Goal: Task Accomplishment & Management: Manage account settings

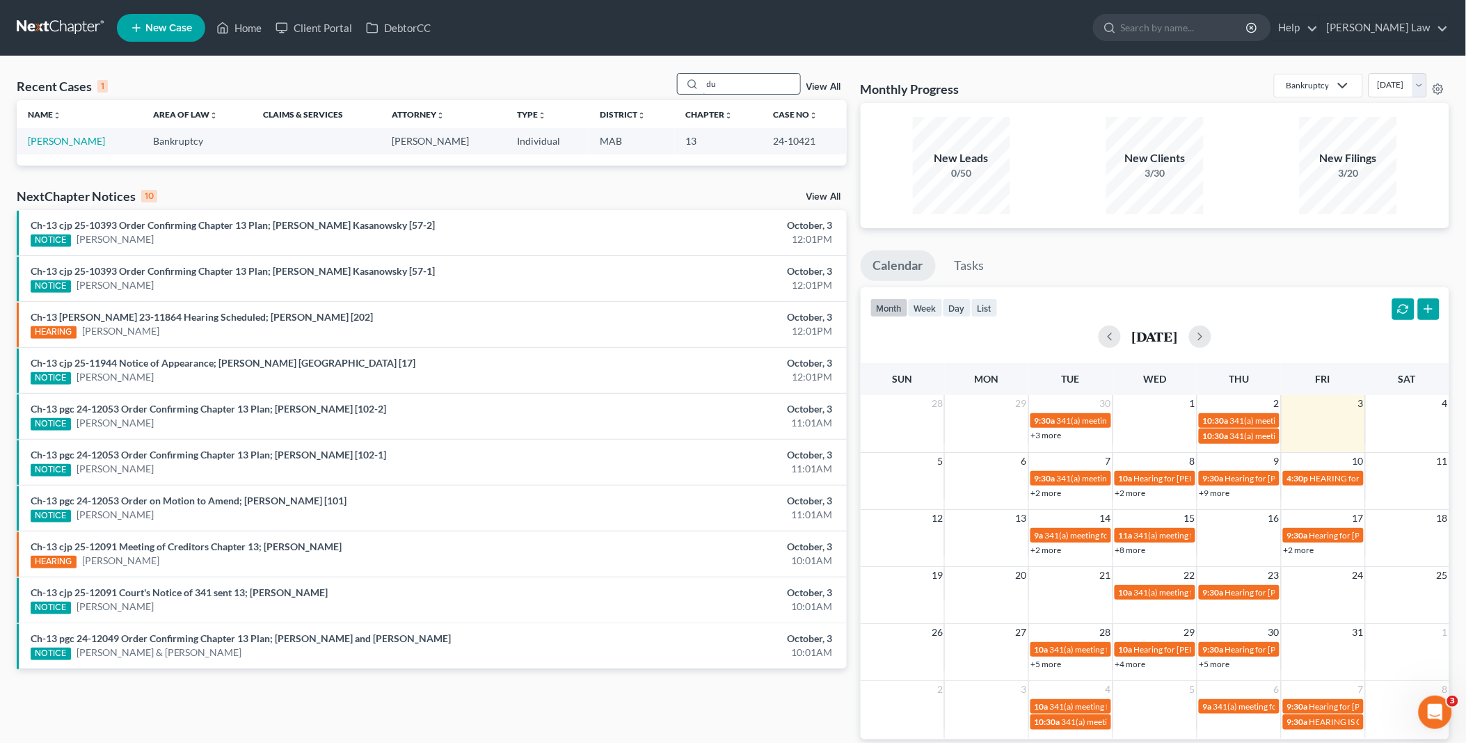
type input "d"
type input "linn"
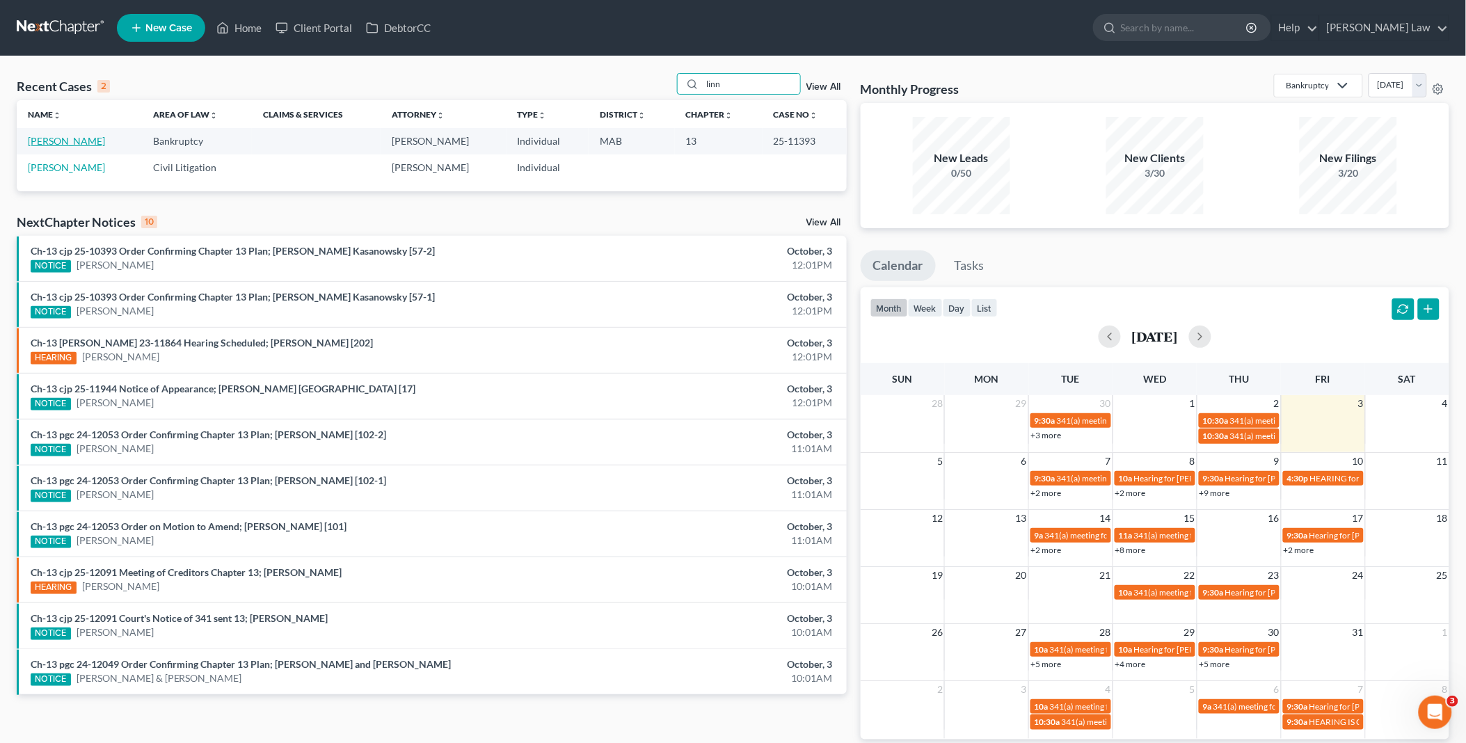
click at [53, 143] on link "[PERSON_NAME]" at bounding box center [66, 141] width 77 height 12
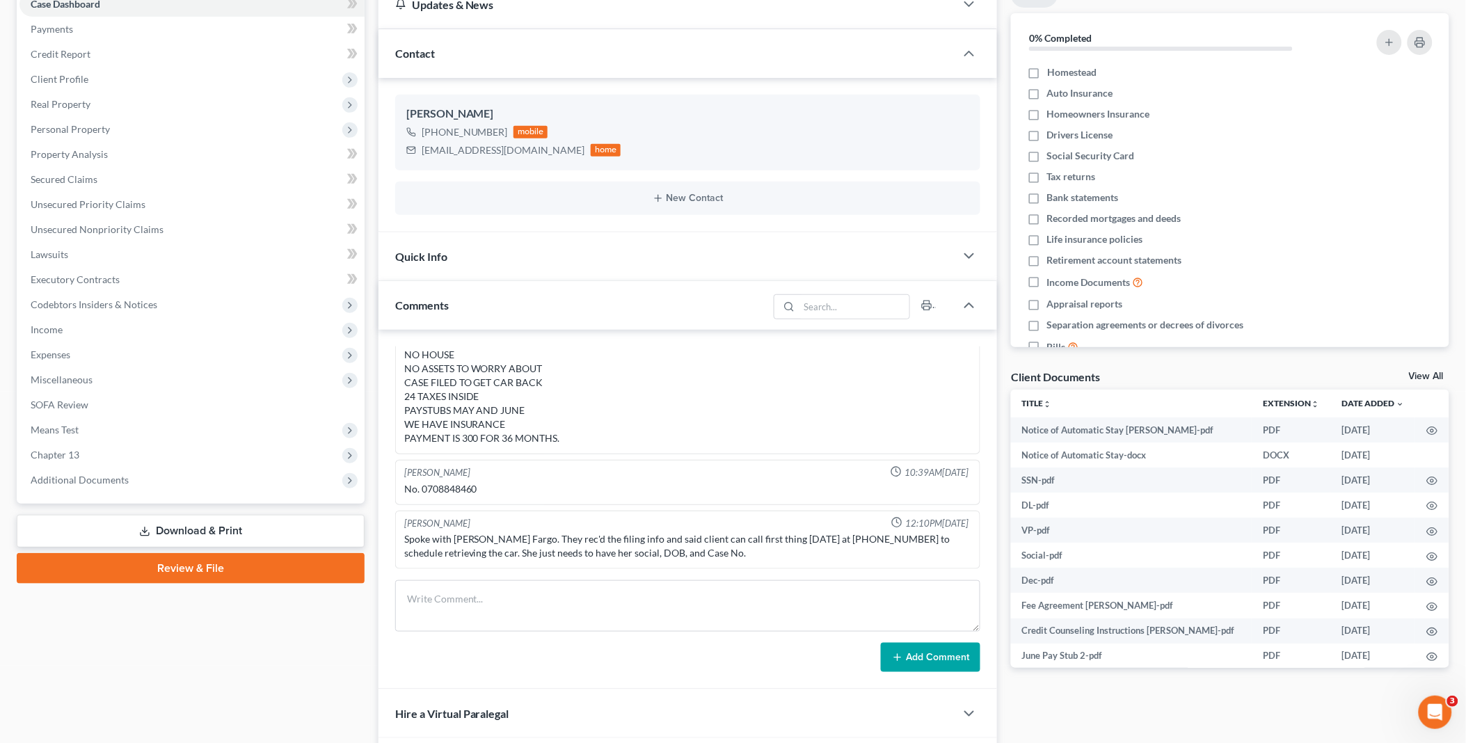
scroll to position [154, 0]
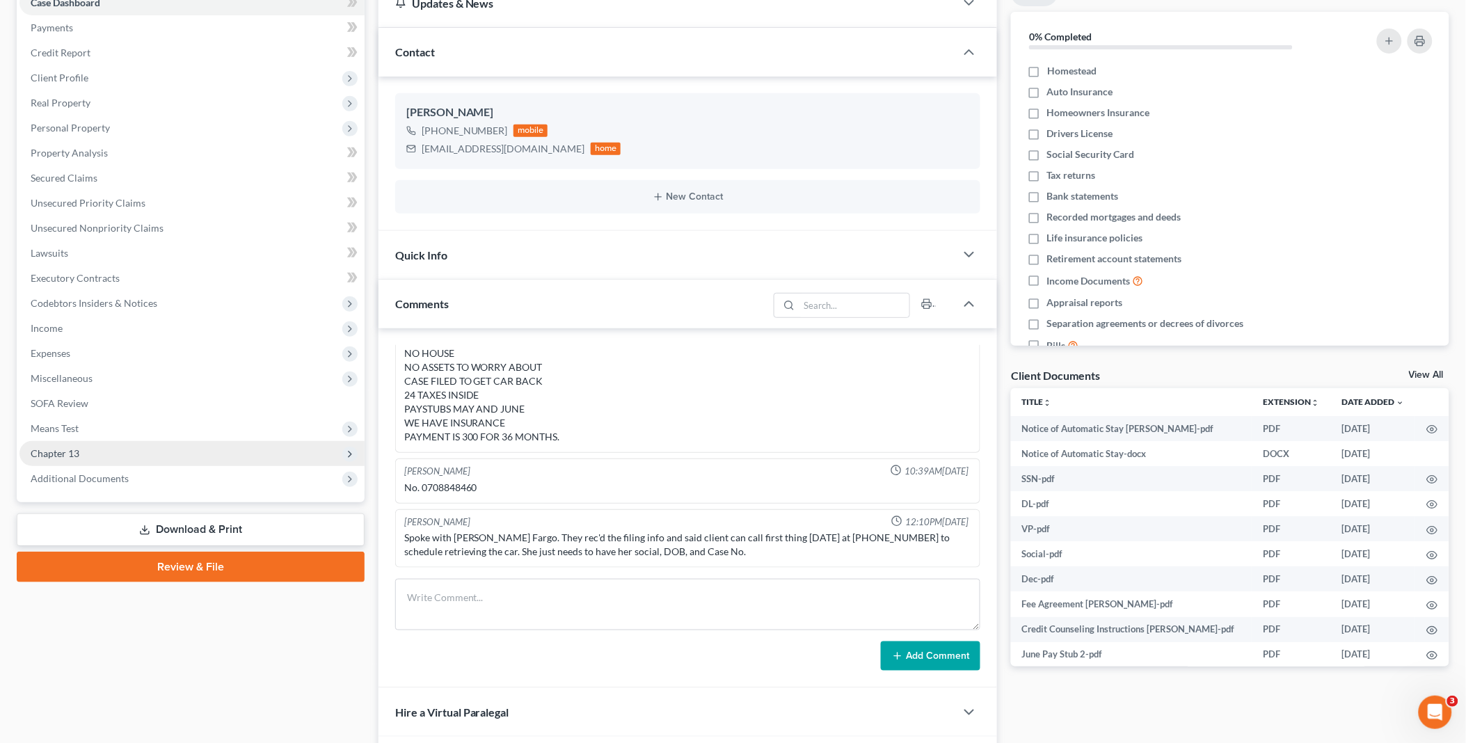
click at [115, 449] on span "Chapter 13" at bounding box center [191, 453] width 345 height 25
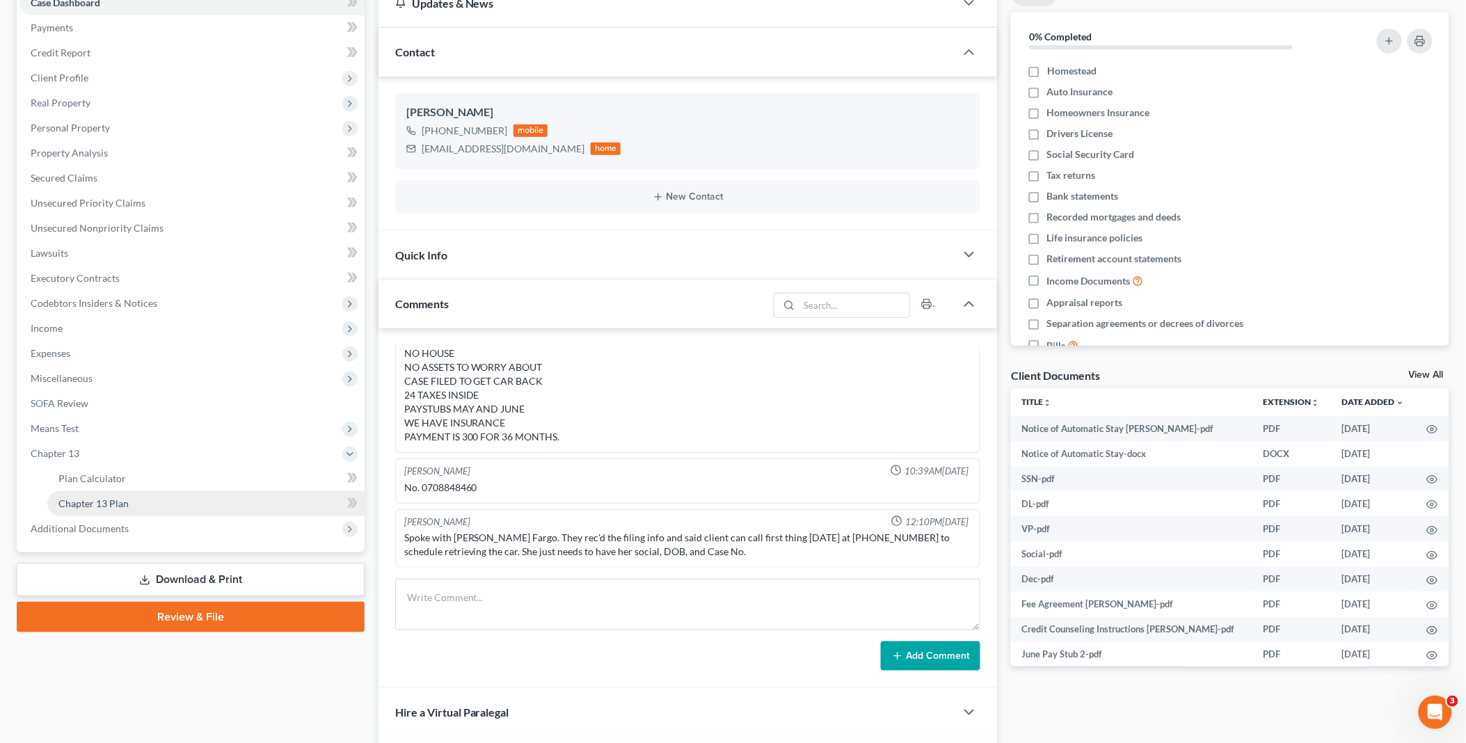
click at [129, 501] on link "Chapter 13 Plan" at bounding box center [205, 503] width 317 height 25
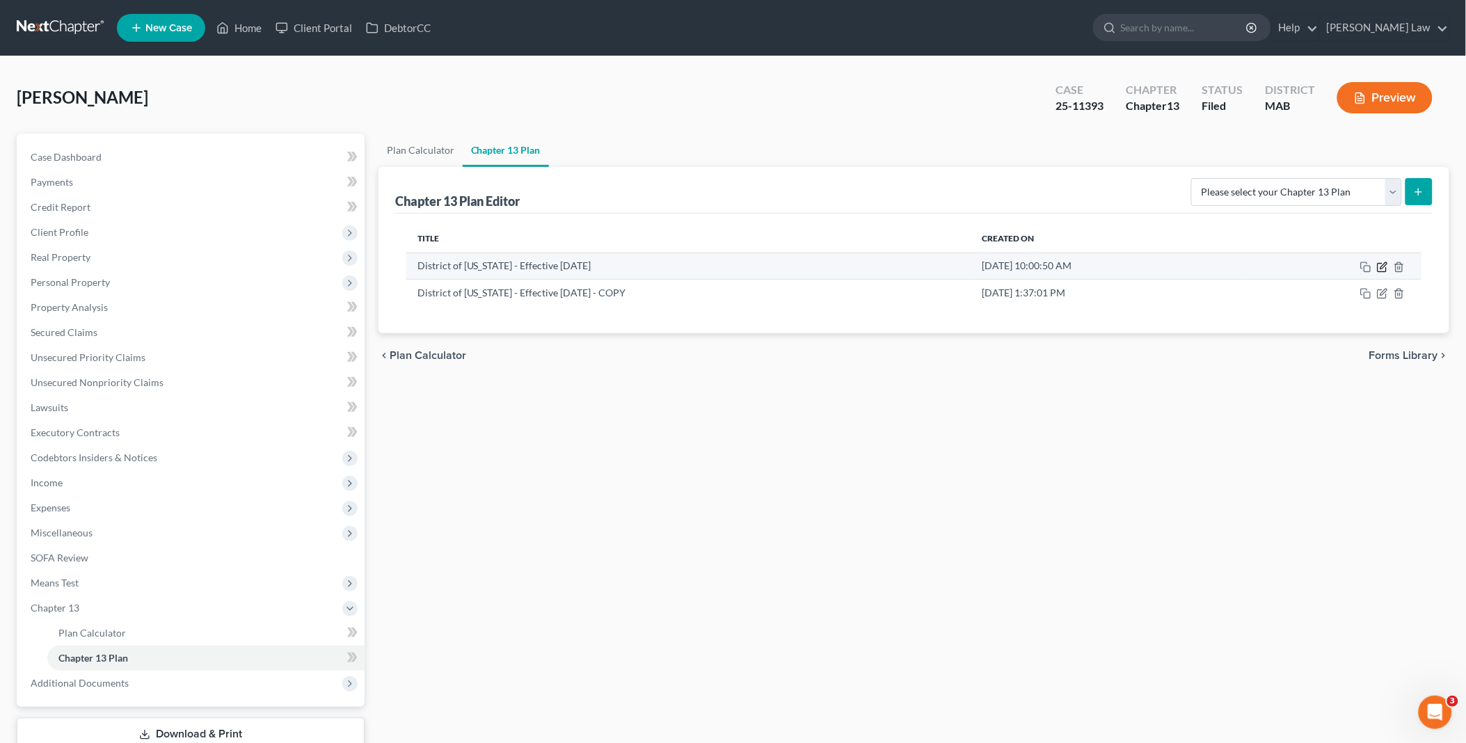
click at [1385, 265] on icon "button" at bounding box center [1382, 267] width 11 height 11
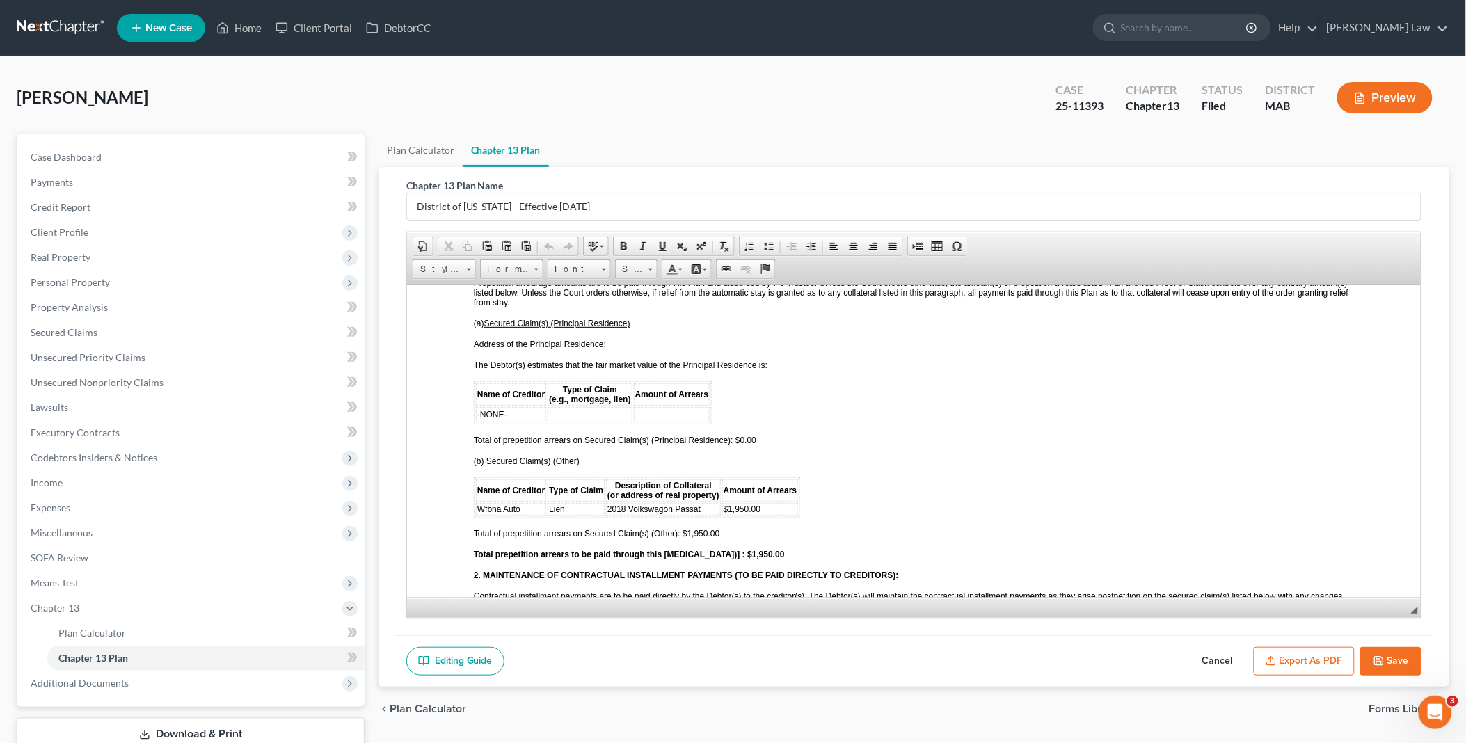
scroll to position [1236, 0]
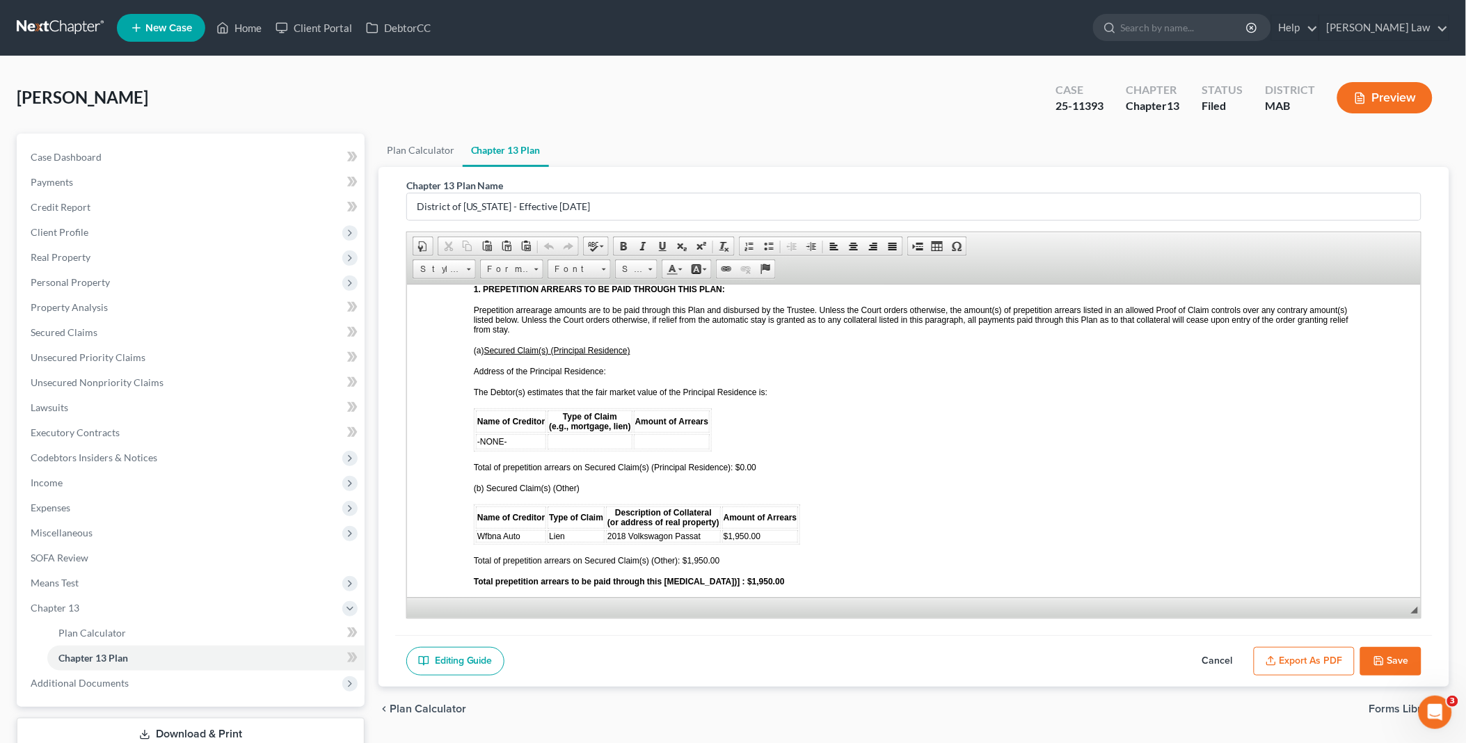
click at [1397, 656] on button "Save" at bounding box center [1390, 661] width 61 height 29
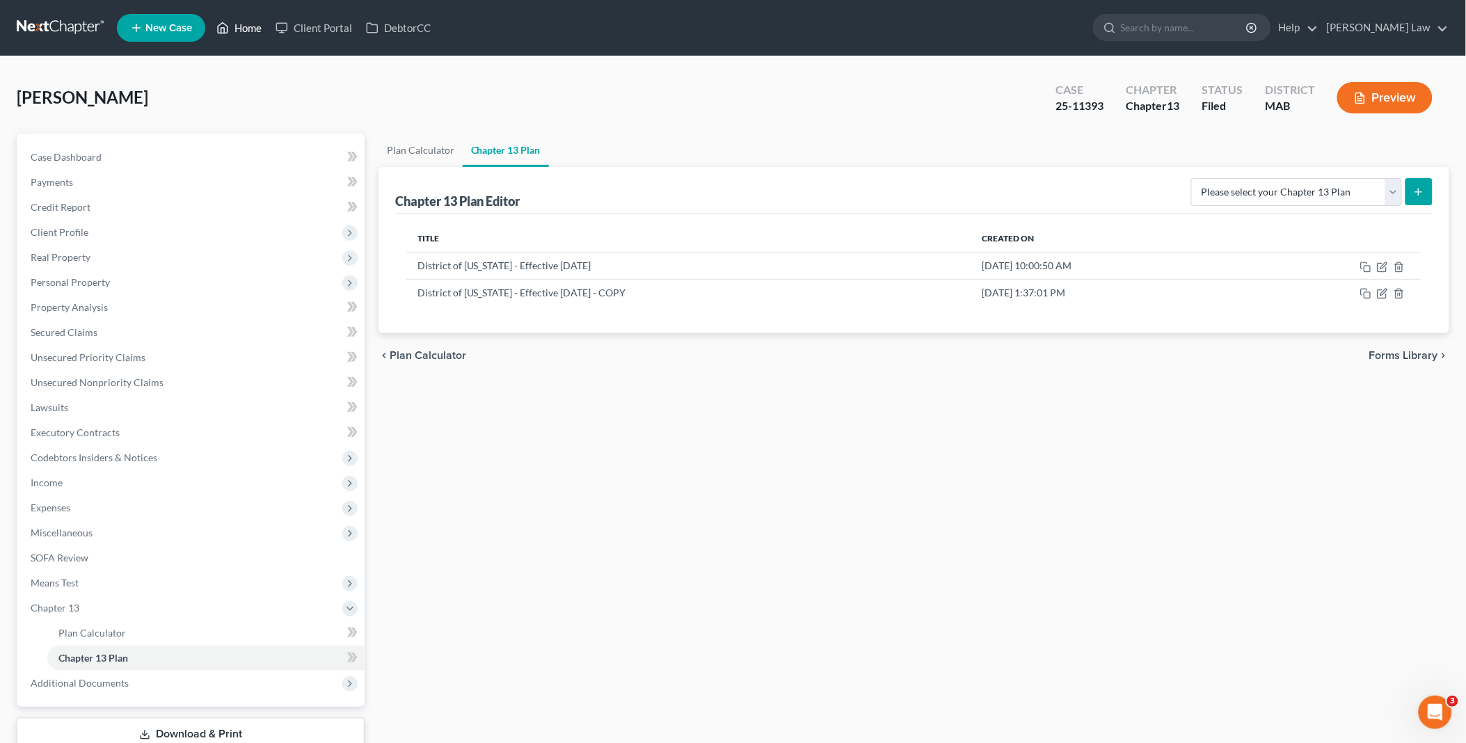
click at [248, 28] on link "Home" at bounding box center [238, 27] width 59 height 25
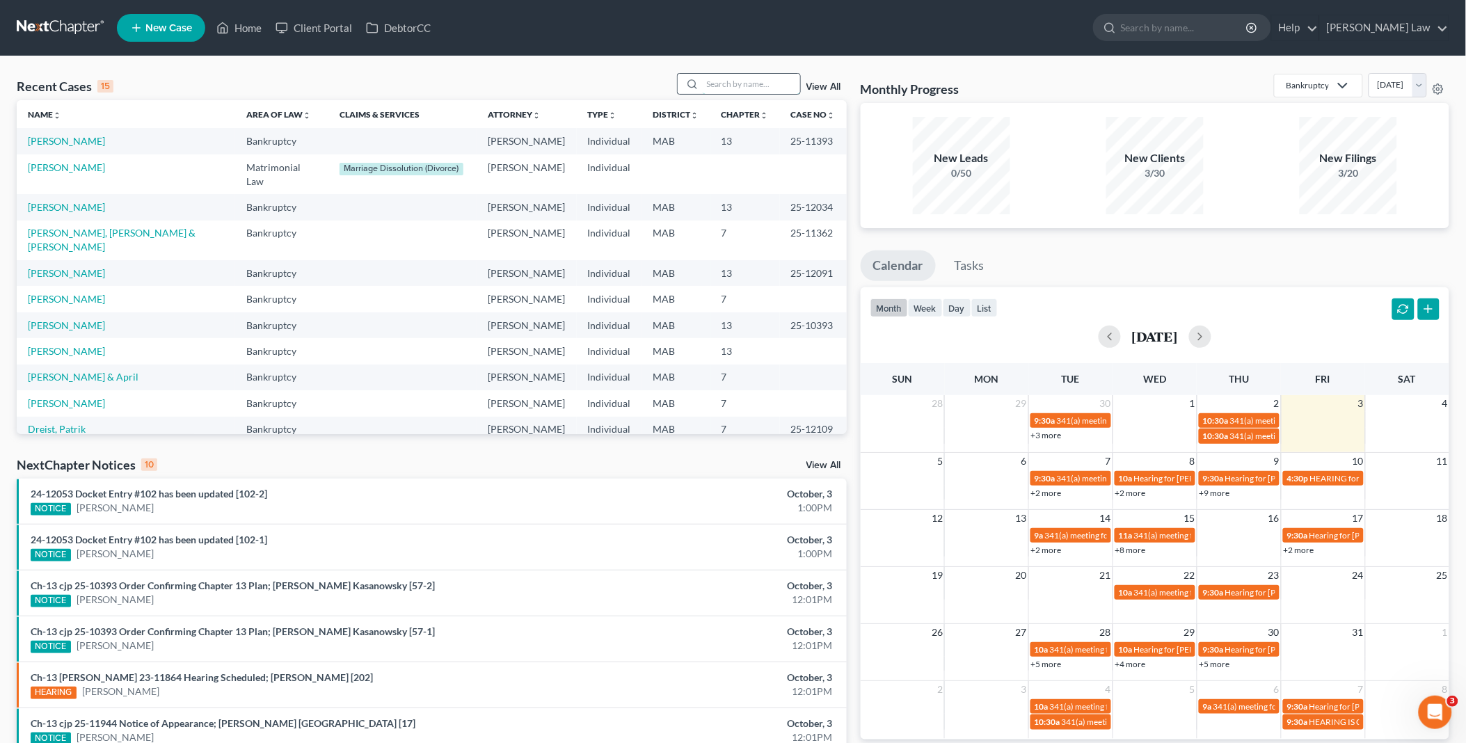
click at [747, 82] on input "search" at bounding box center [751, 84] width 97 height 20
type input "bonc"
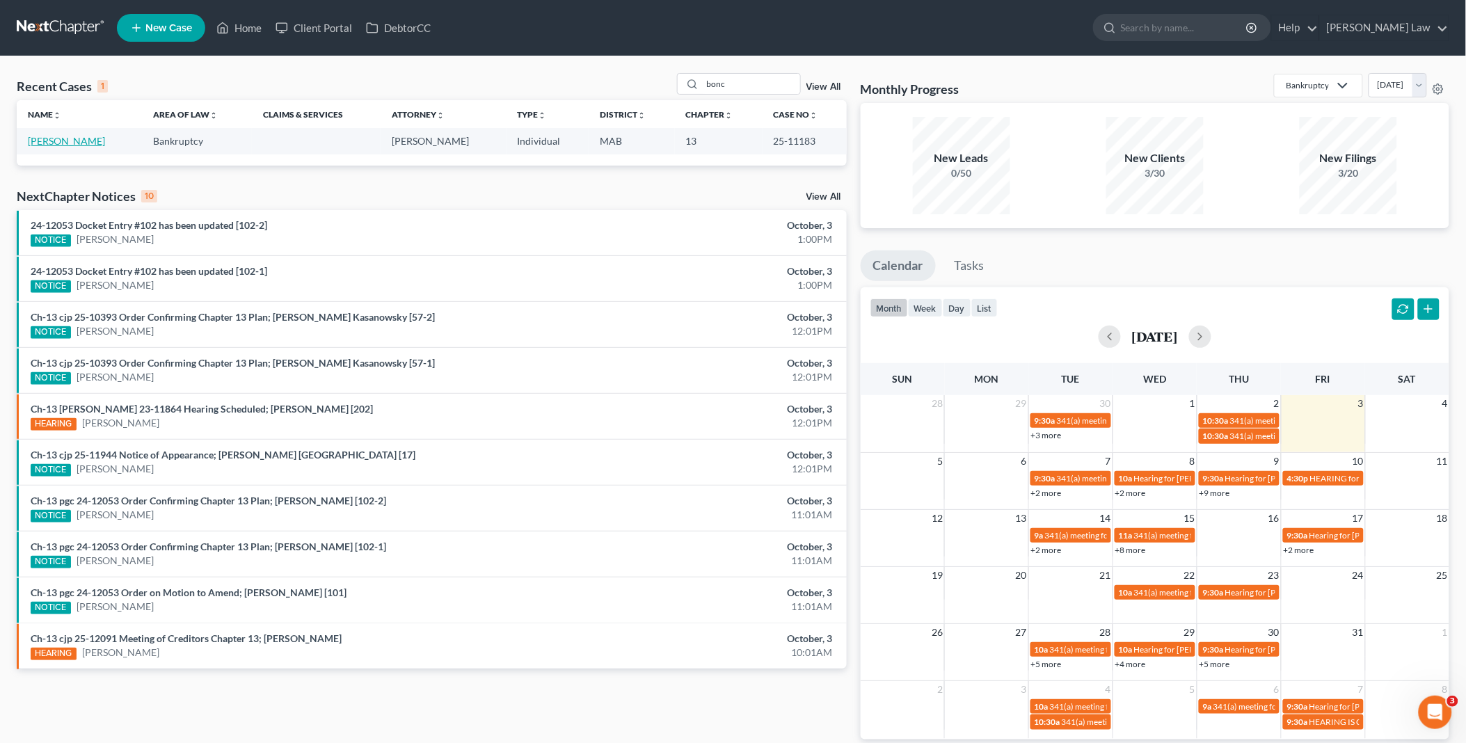
click at [78, 139] on link "[PERSON_NAME]" at bounding box center [66, 141] width 77 height 12
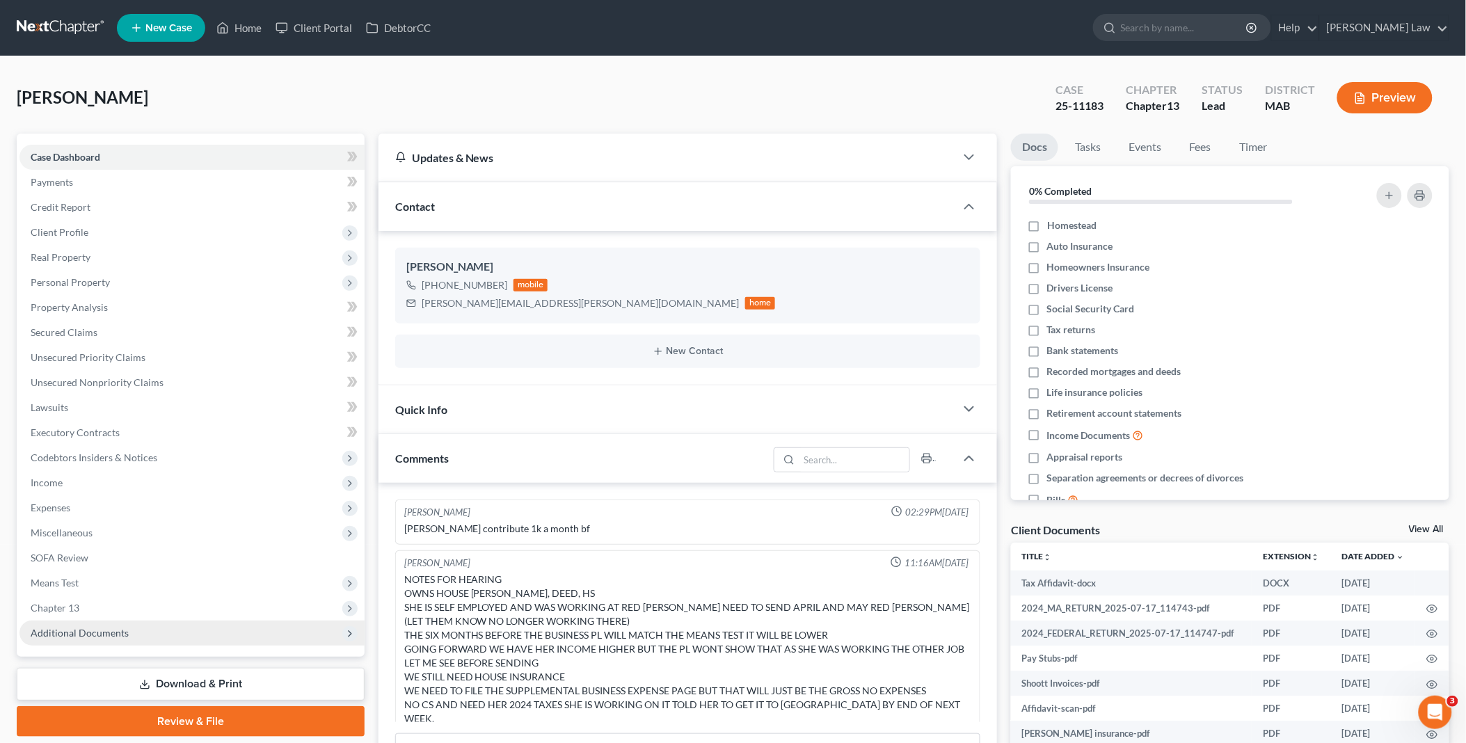
scroll to position [364, 0]
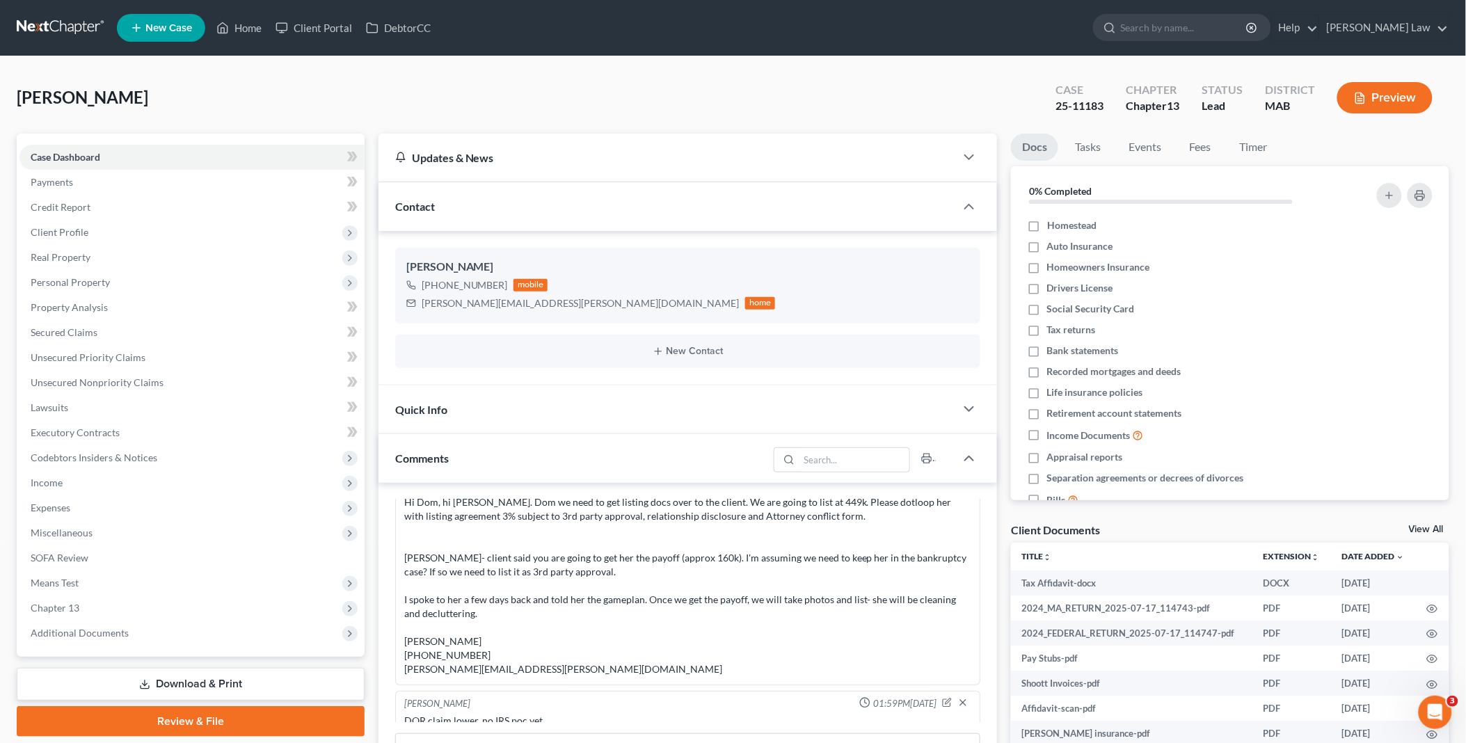
drag, startPoint x: 116, startPoint y: 630, endPoint x: 115, endPoint y: 697, distance: 66.8
click at [116, 629] on span "Additional Documents" at bounding box center [80, 633] width 98 height 12
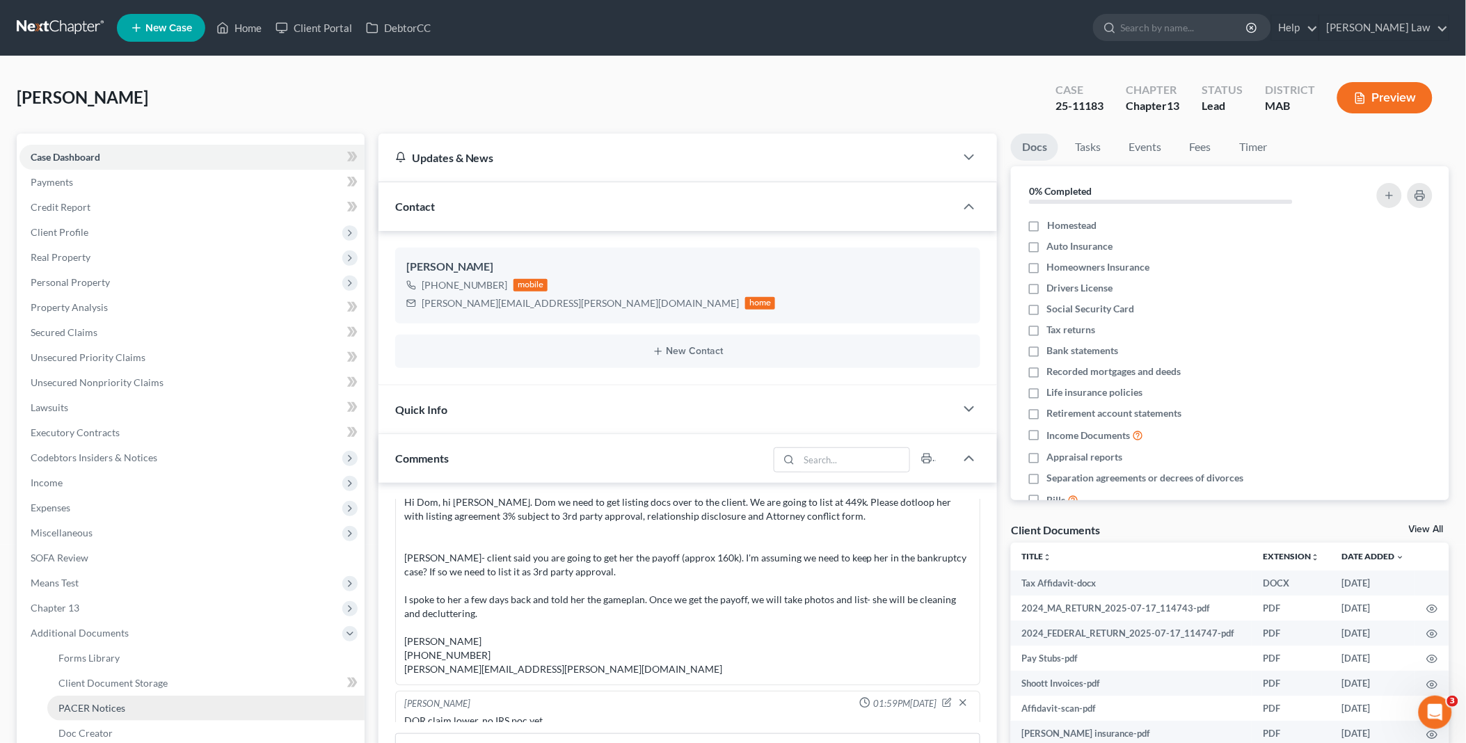
click at [109, 706] on span "PACER Notices" at bounding box center [91, 708] width 67 height 12
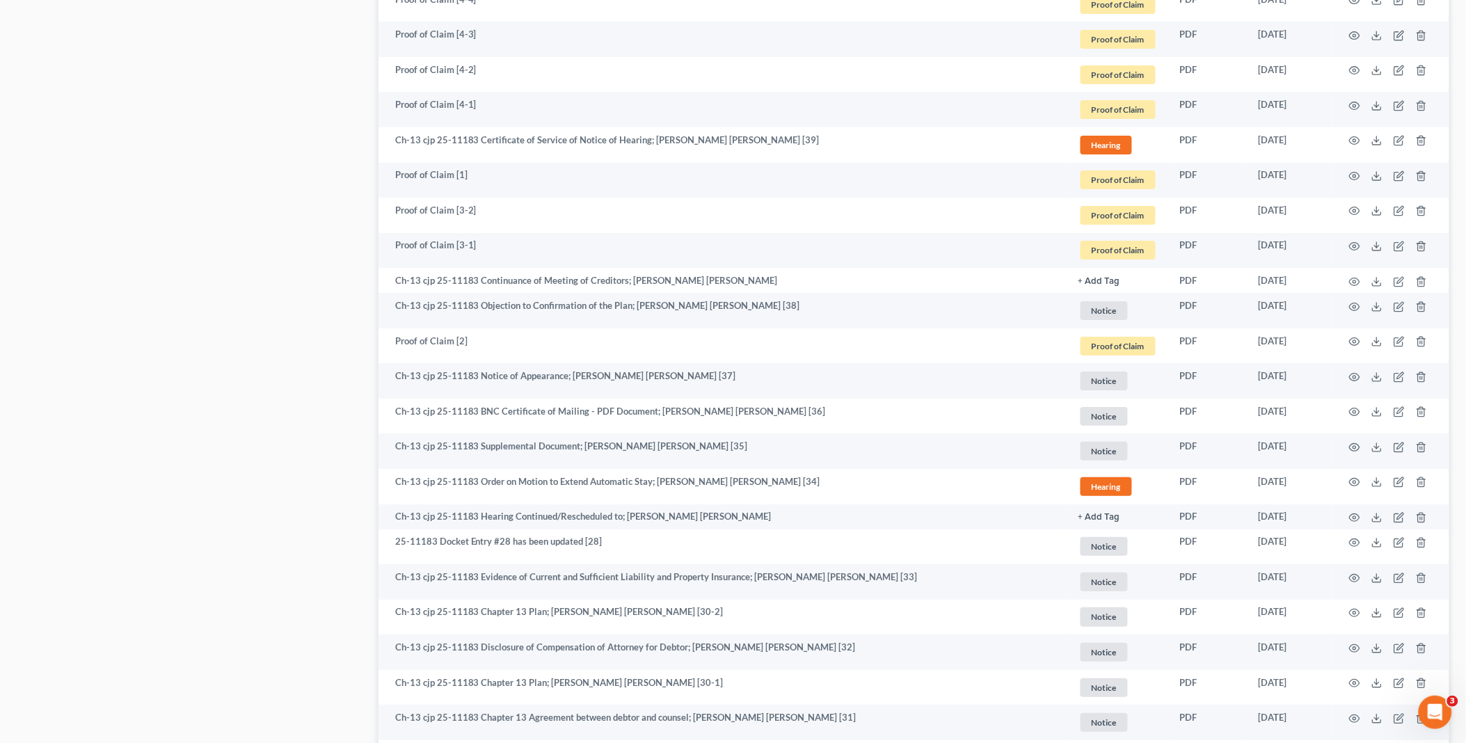
scroll to position [2345, 0]
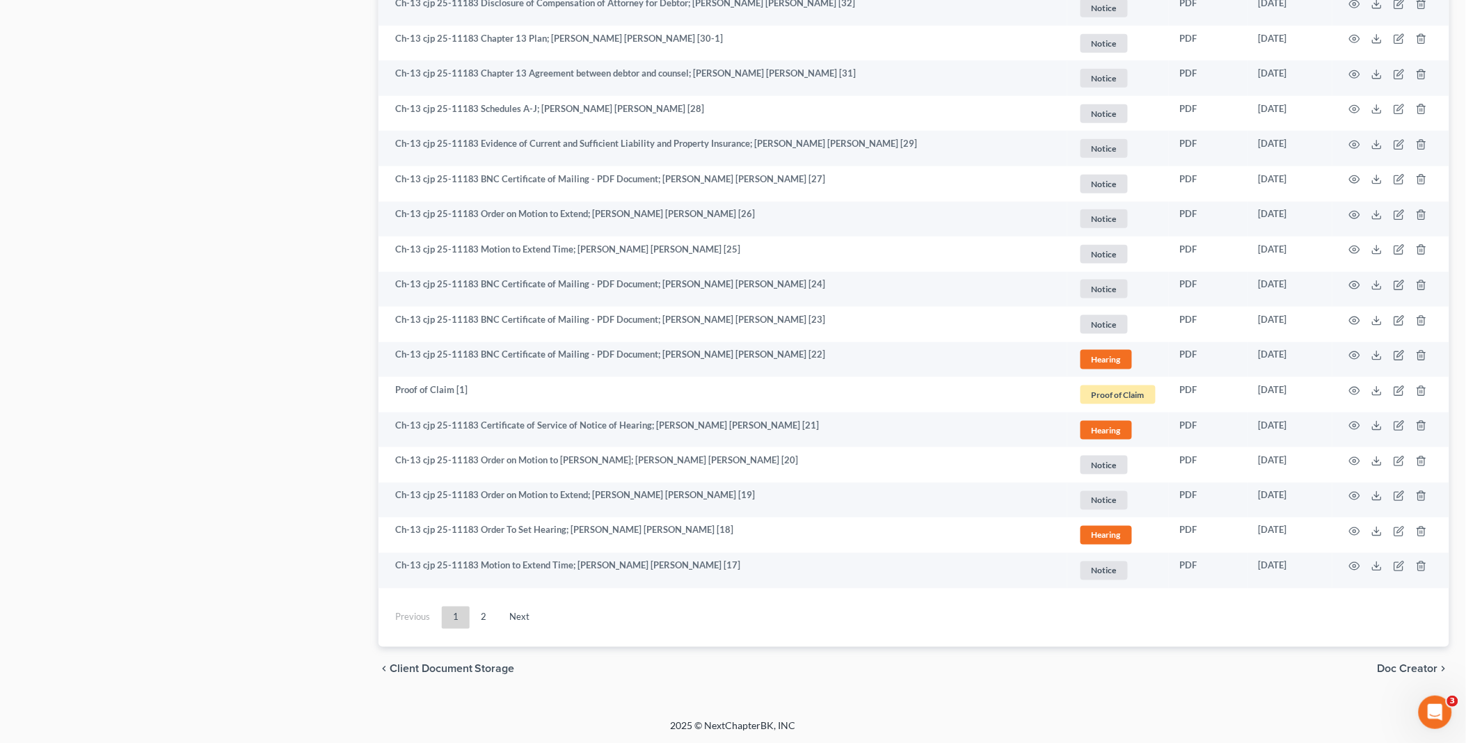
click at [524, 621] on link "Next" at bounding box center [520, 618] width 42 height 22
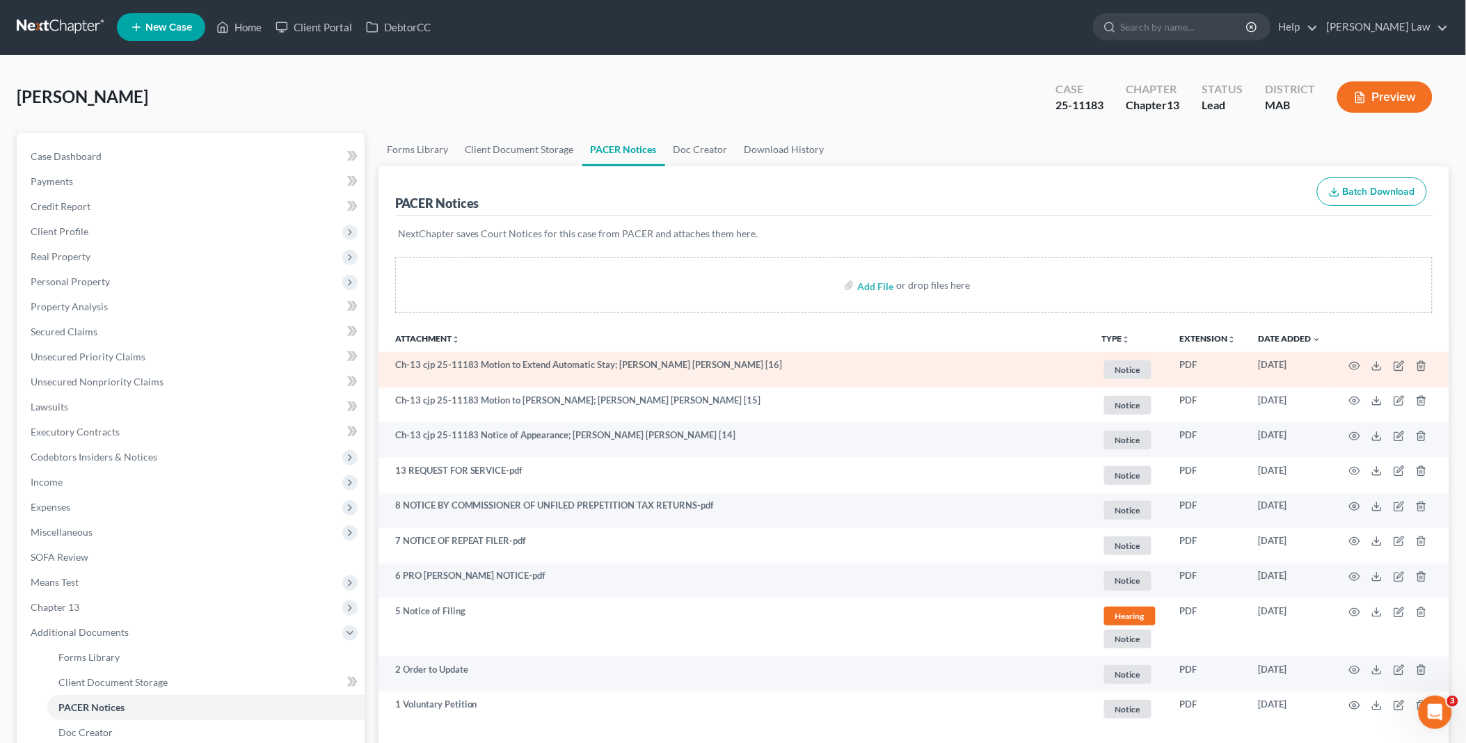
scroll to position [0, 0]
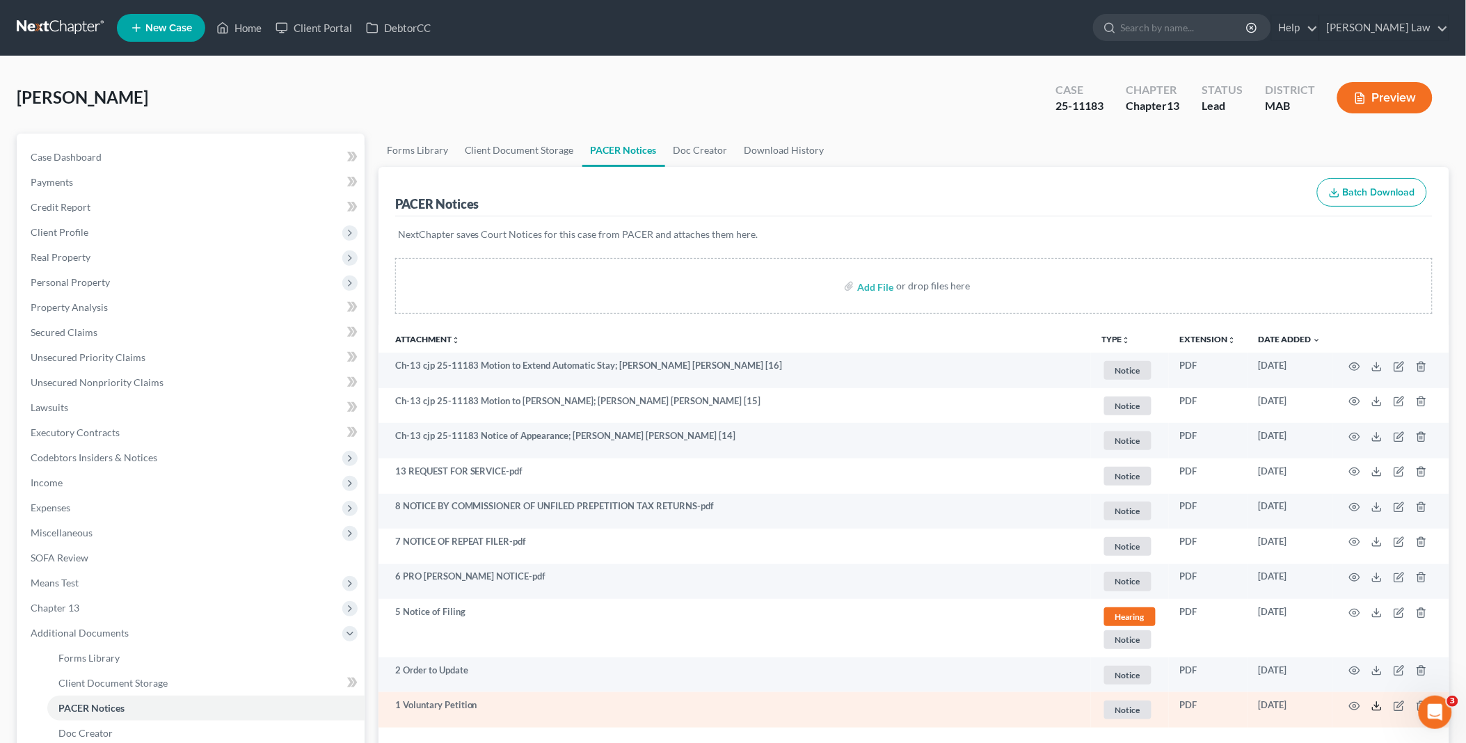
click at [1375, 708] on icon at bounding box center [1376, 706] width 11 height 11
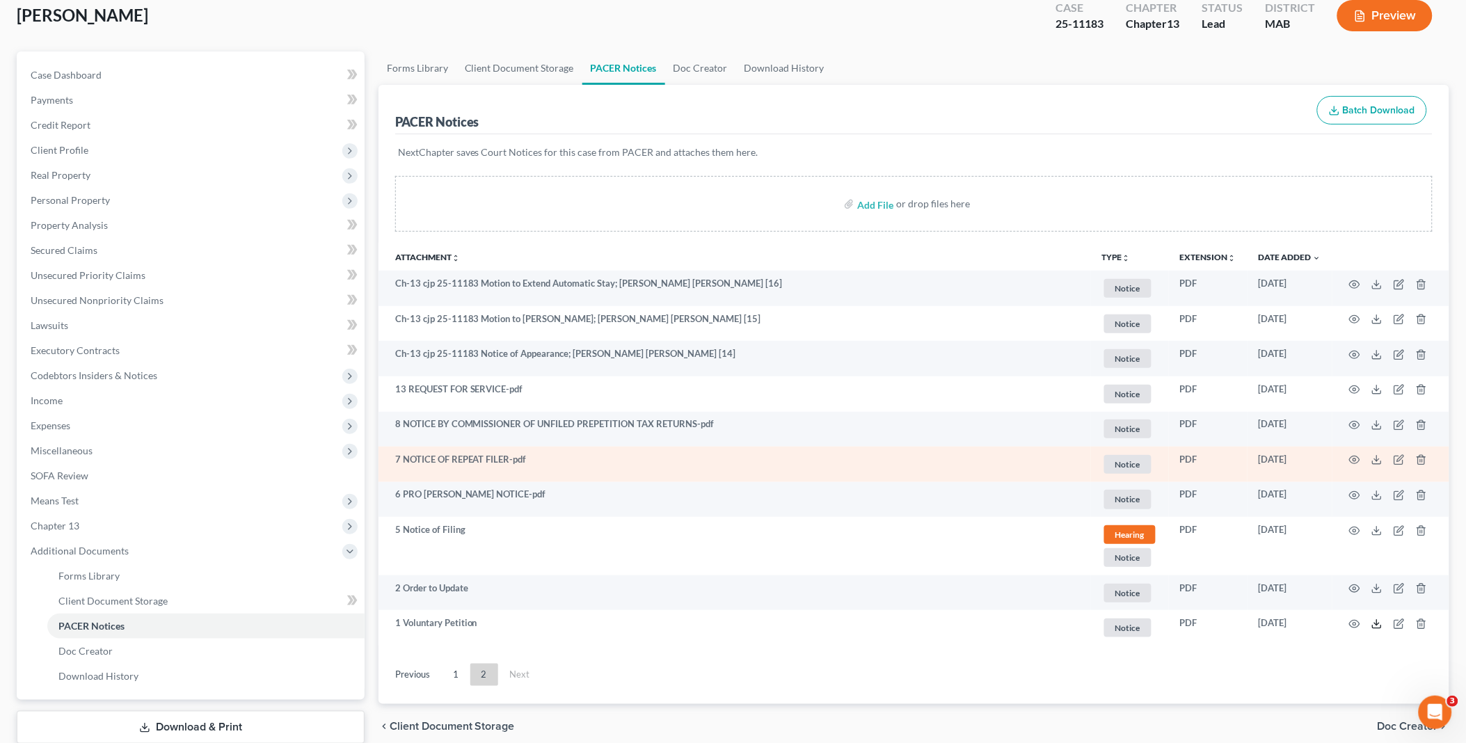
scroll to position [170, 0]
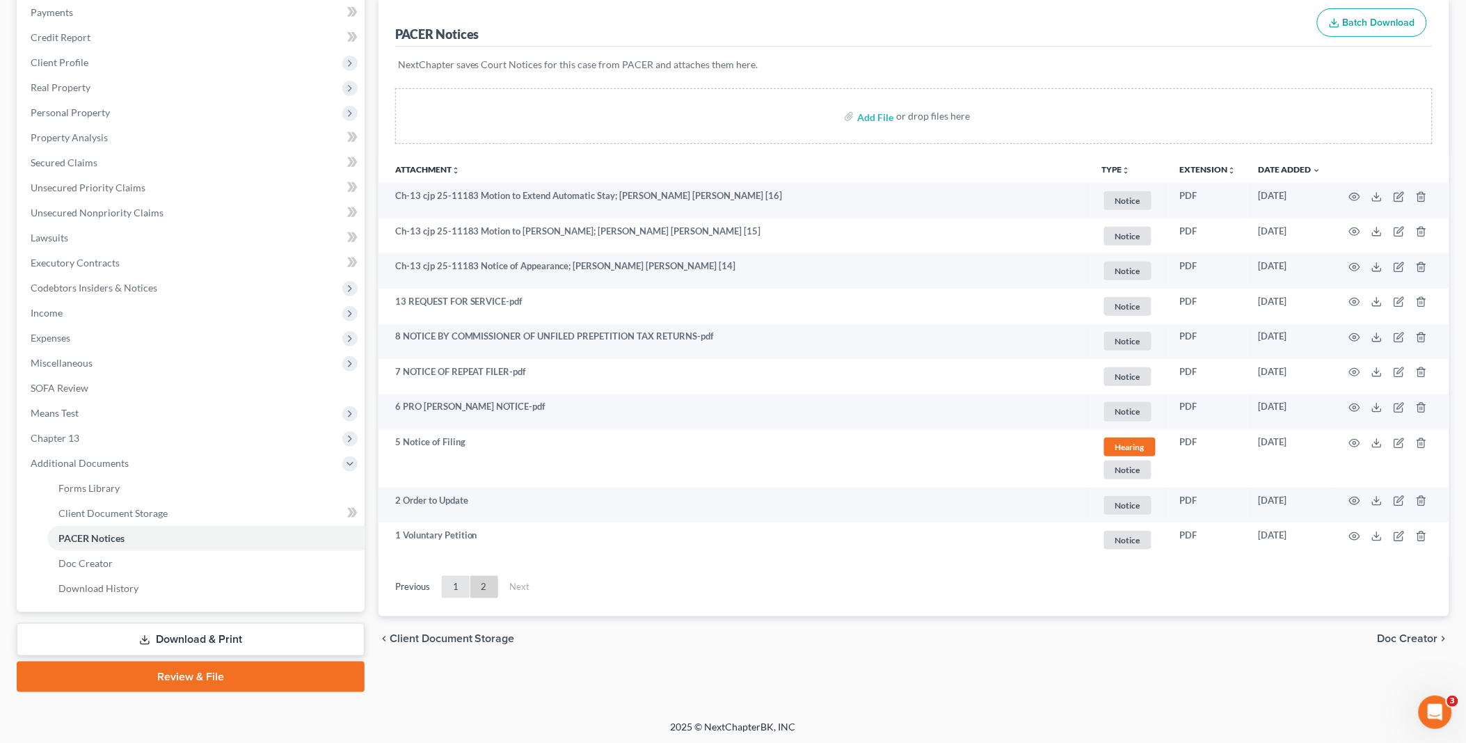
click at [453, 587] on link "1" at bounding box center [456, 587] width 28 height 22
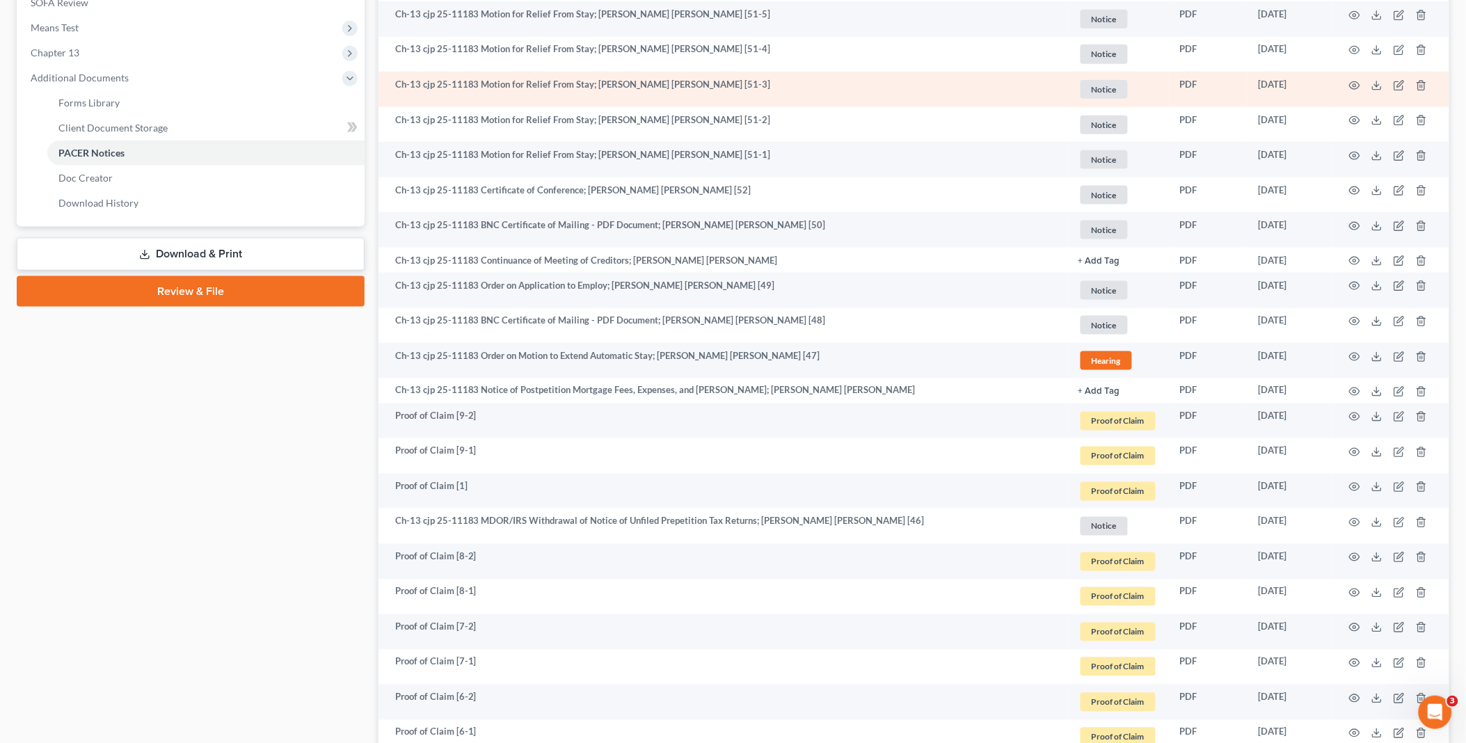
scroll to position [0, 0]
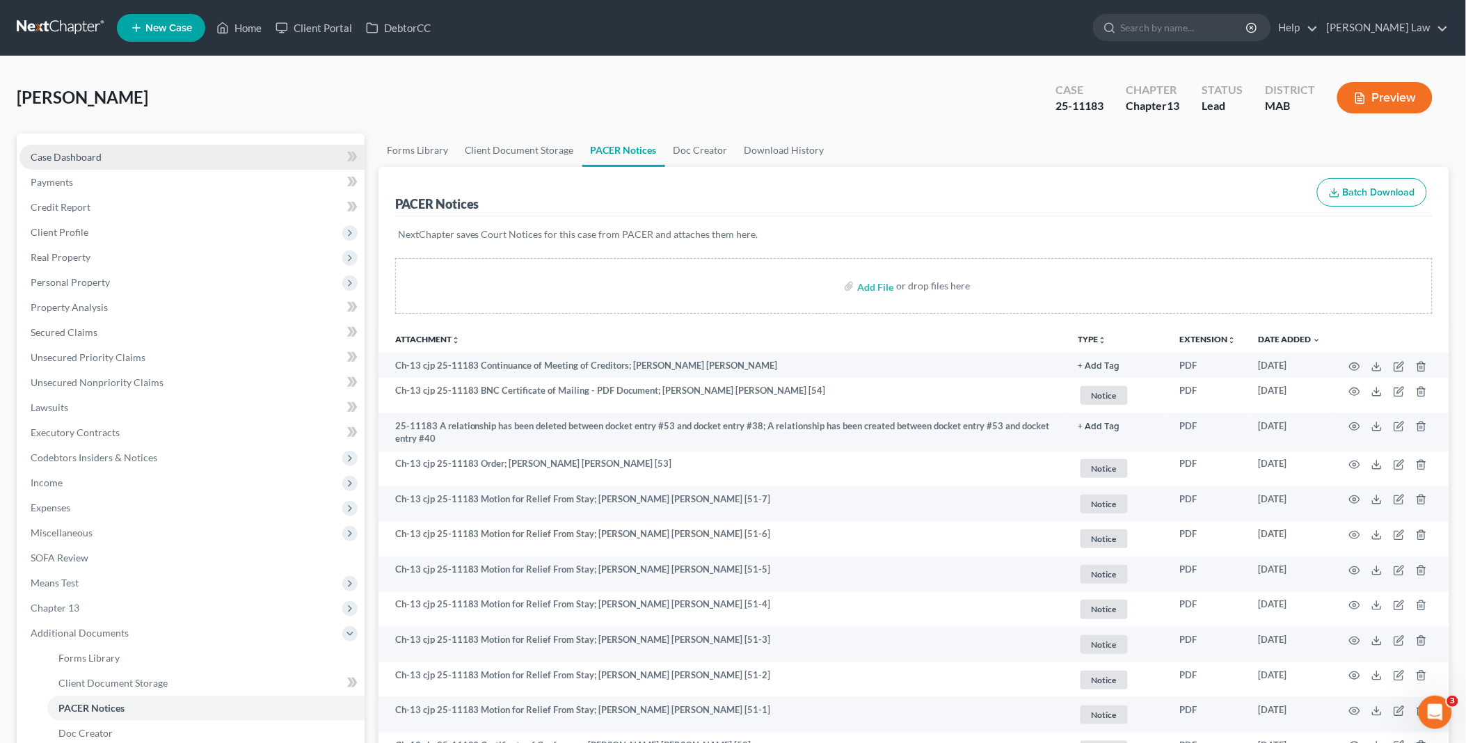
click at [101, 161] on link "Case Dashboard" at bounding box center [191, 157] width 345 height 25
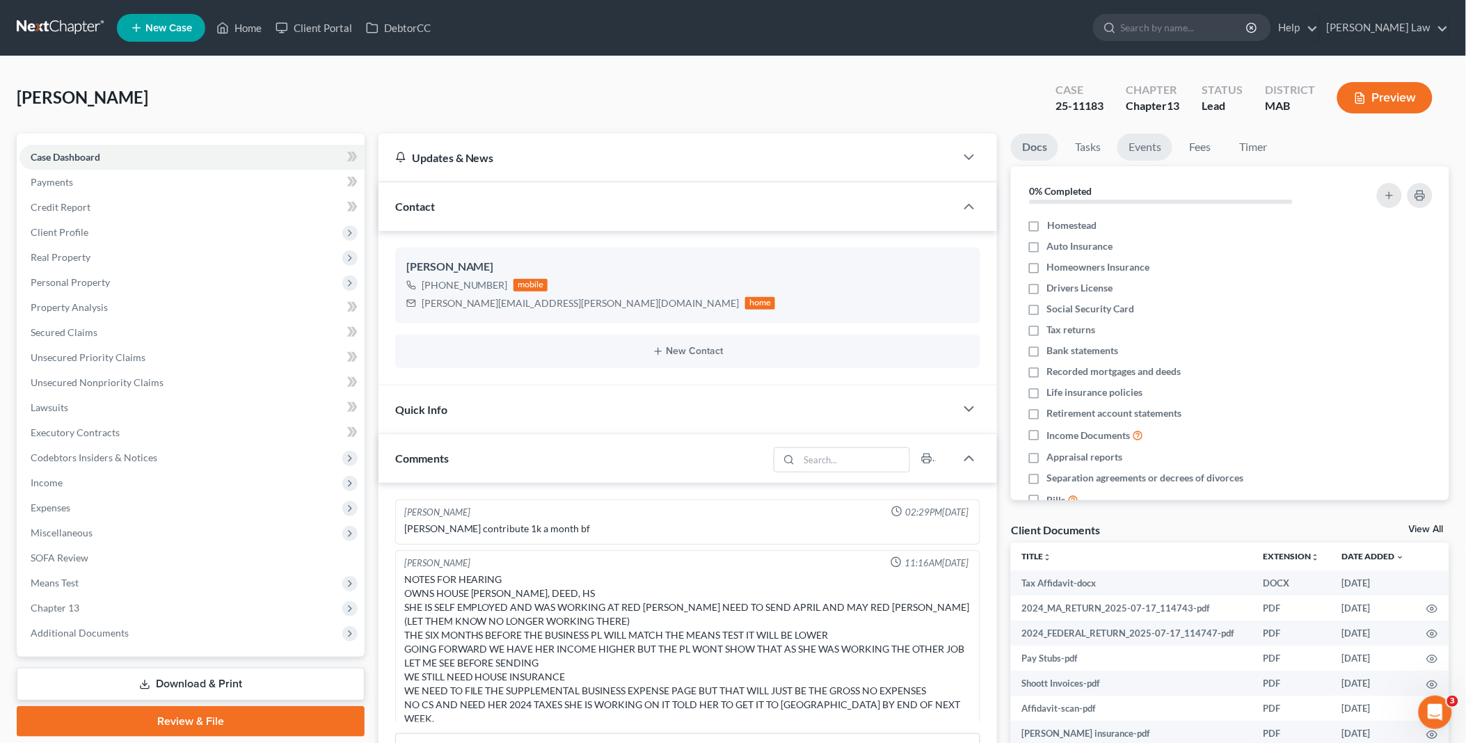
scroll to position [364, 0]
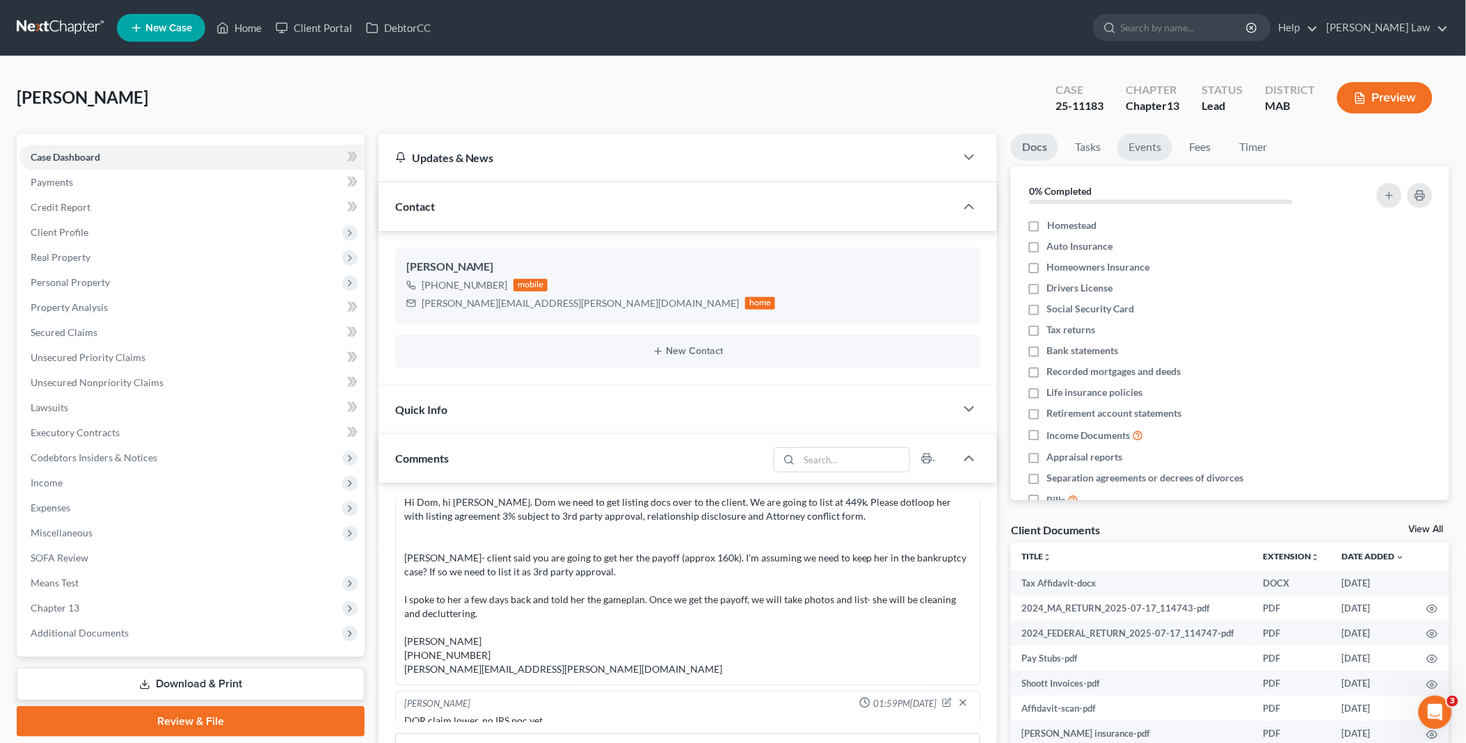
click at [1147, 142] on link "Events" at bounding box center [1144, 147] width 55 height 27
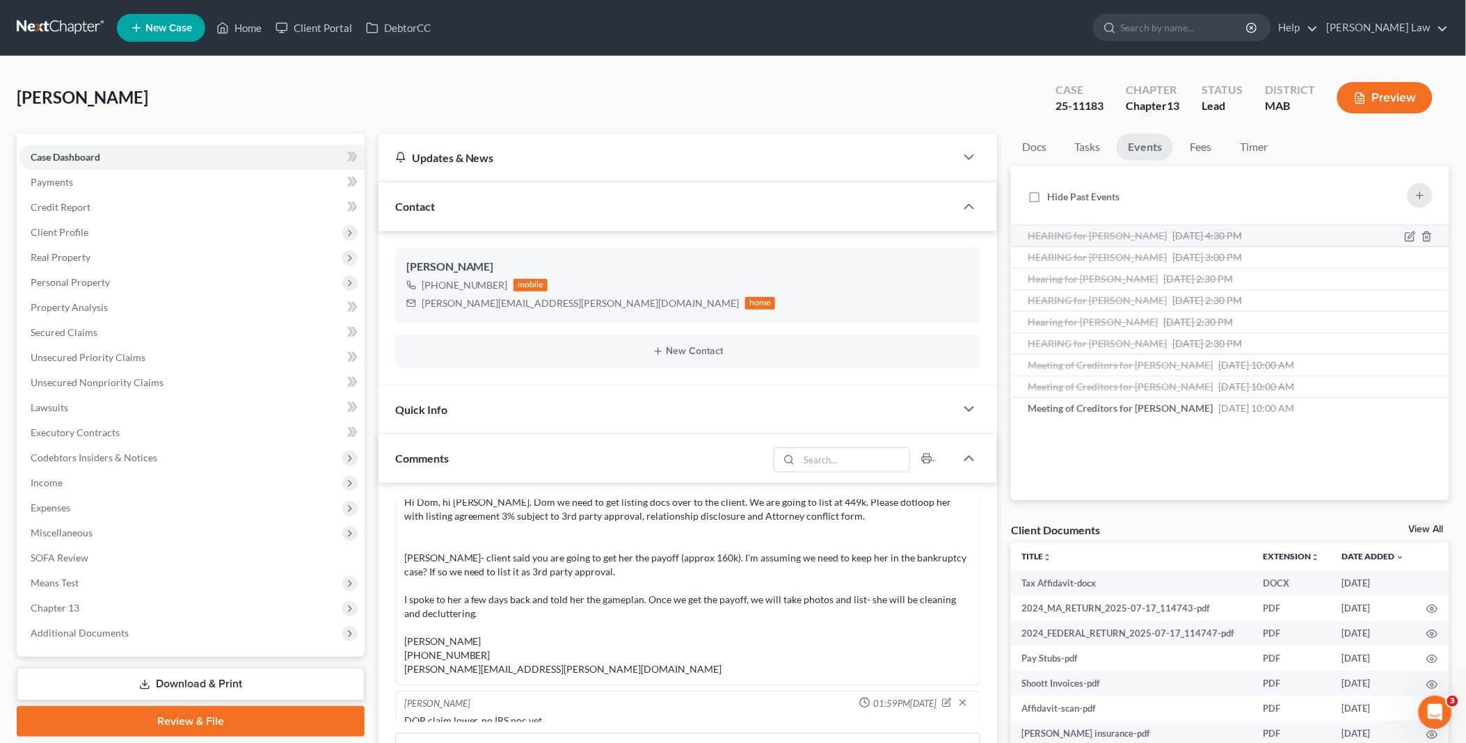
click at [1172, 234] on span "[DATE] 4:30 PM" at bounding box center [1207, 236] width 70 height 12
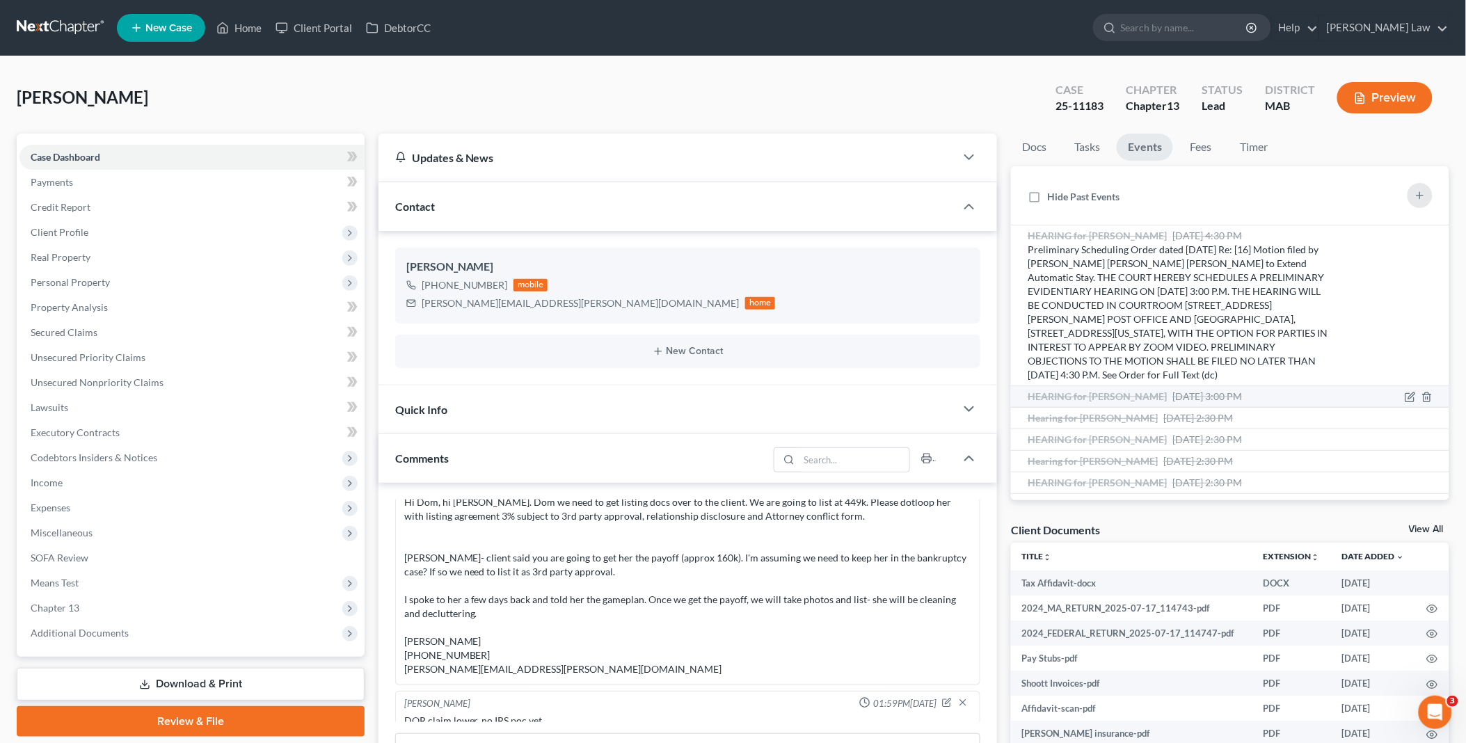
click at [1181, 397] on span "[DATE] 3:00 PM" at bounding box center [1207, 396] width 70 height 12
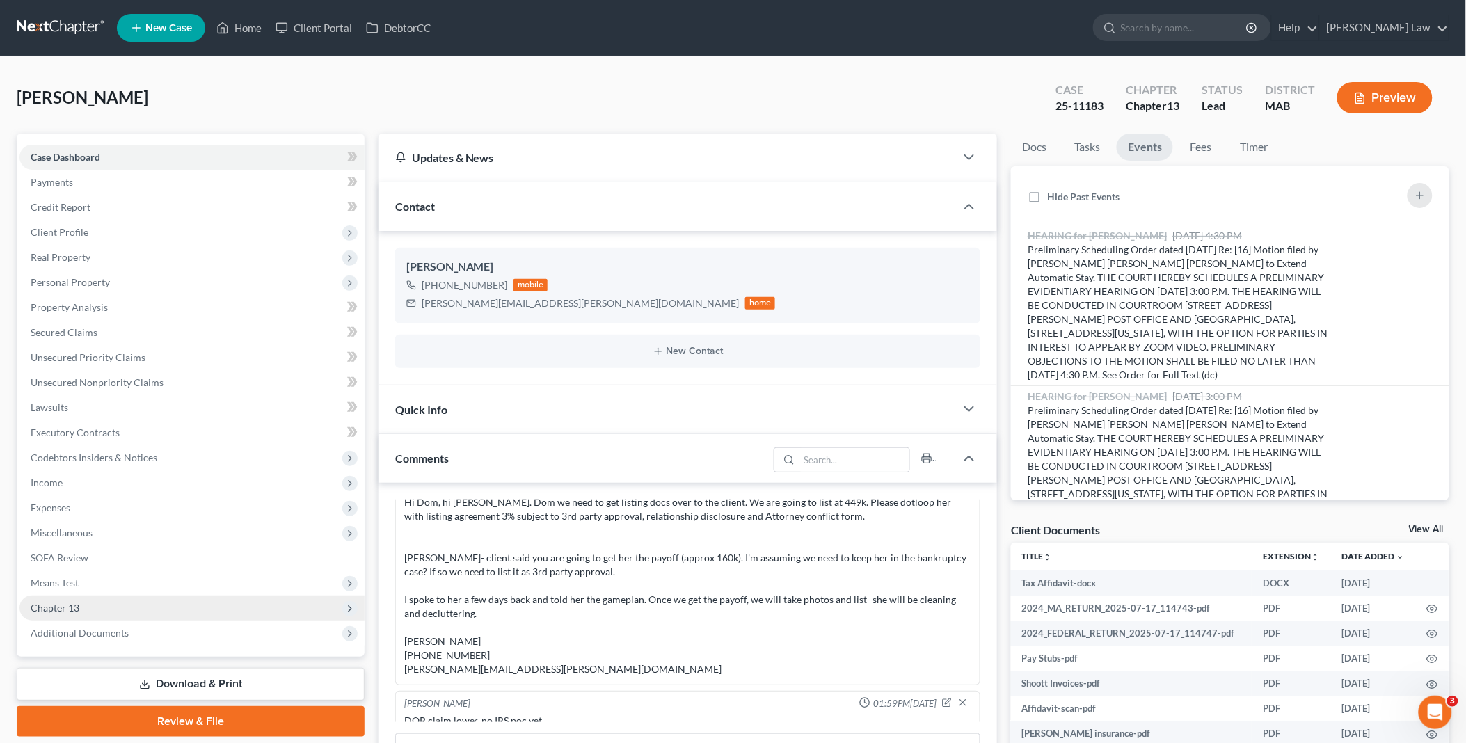
click at [83, 605] on span "Chapter 13" at bounding box center [191, 608] width 345 height 25
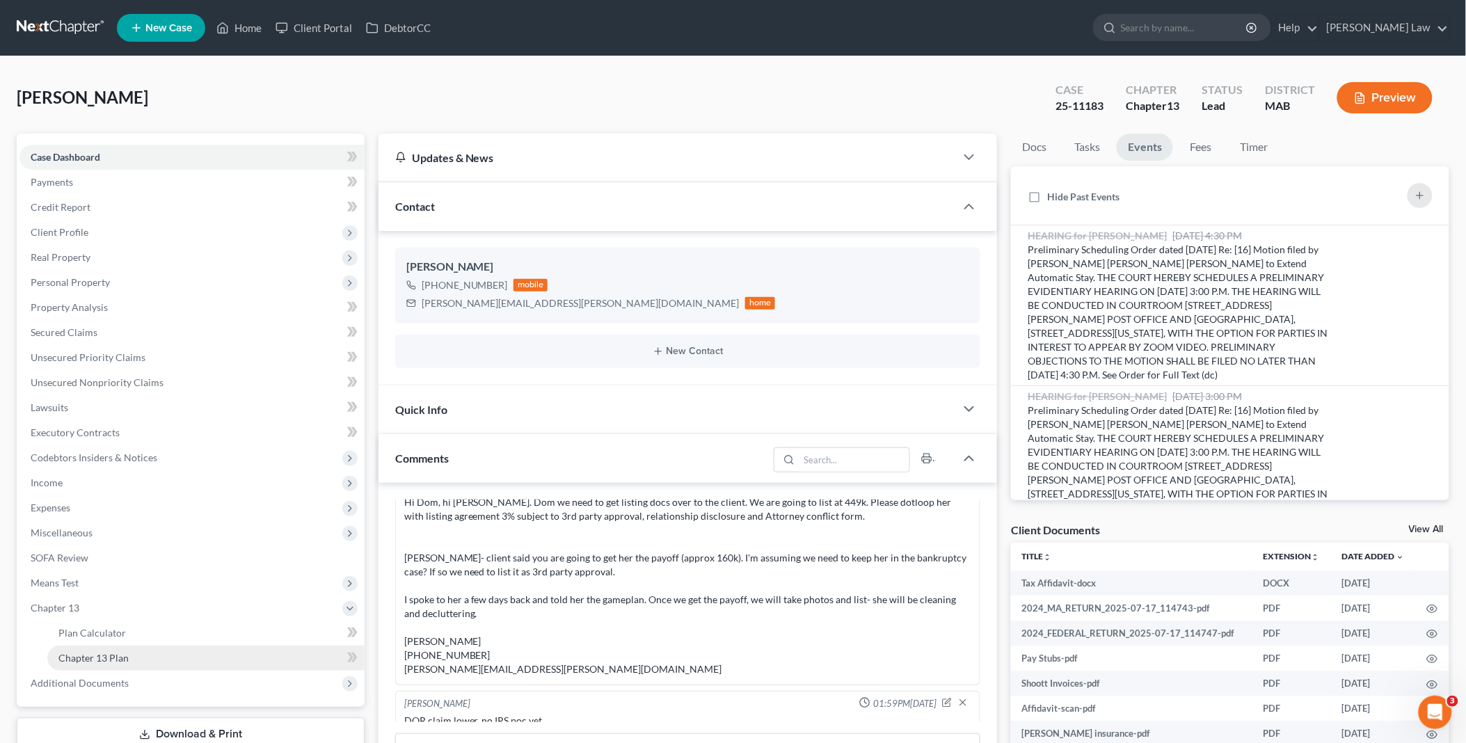
click at [116, 657] on span "Chapter 13 Plan" at bounding box center [93, 658] width 70 height 12
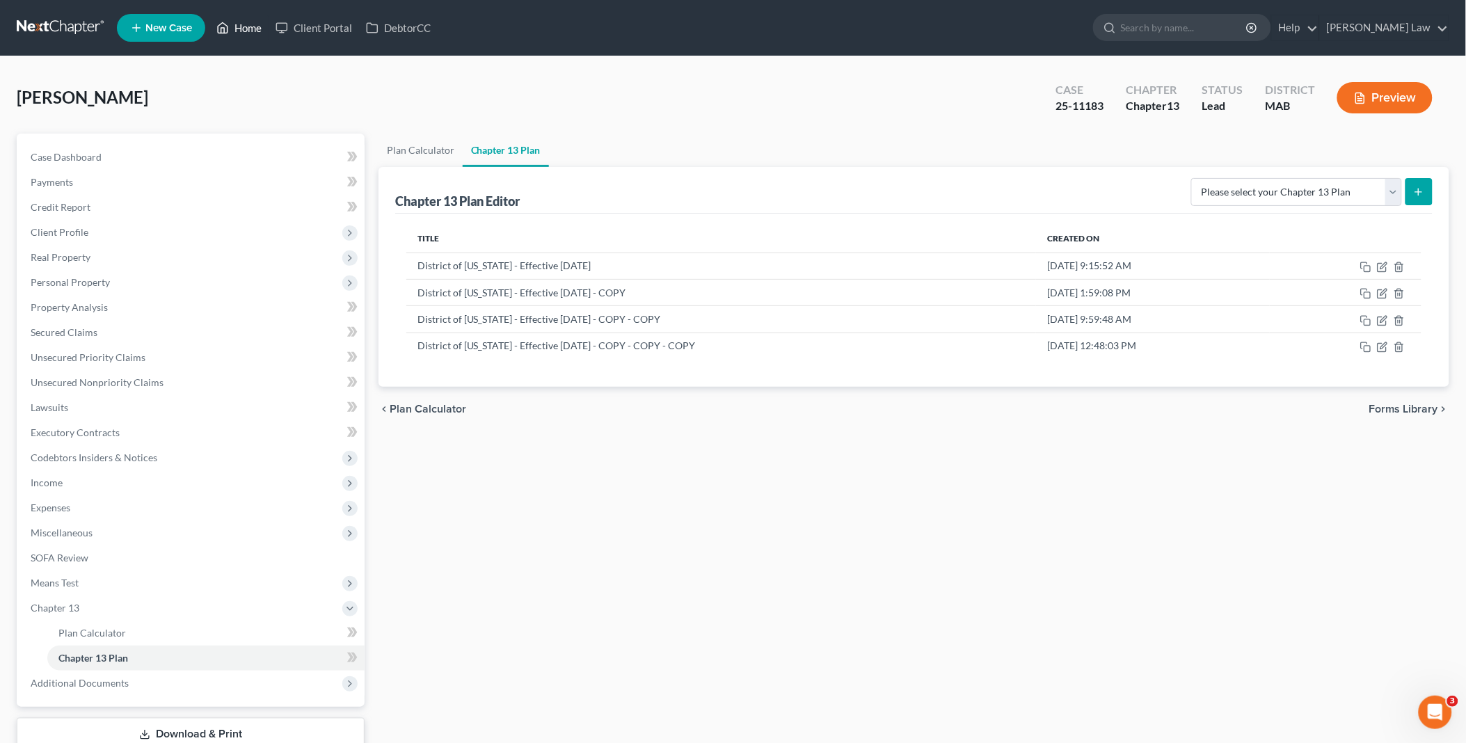
click at [246, 26] on link "Home" at bounding box center [238, 27] width 59 height 25
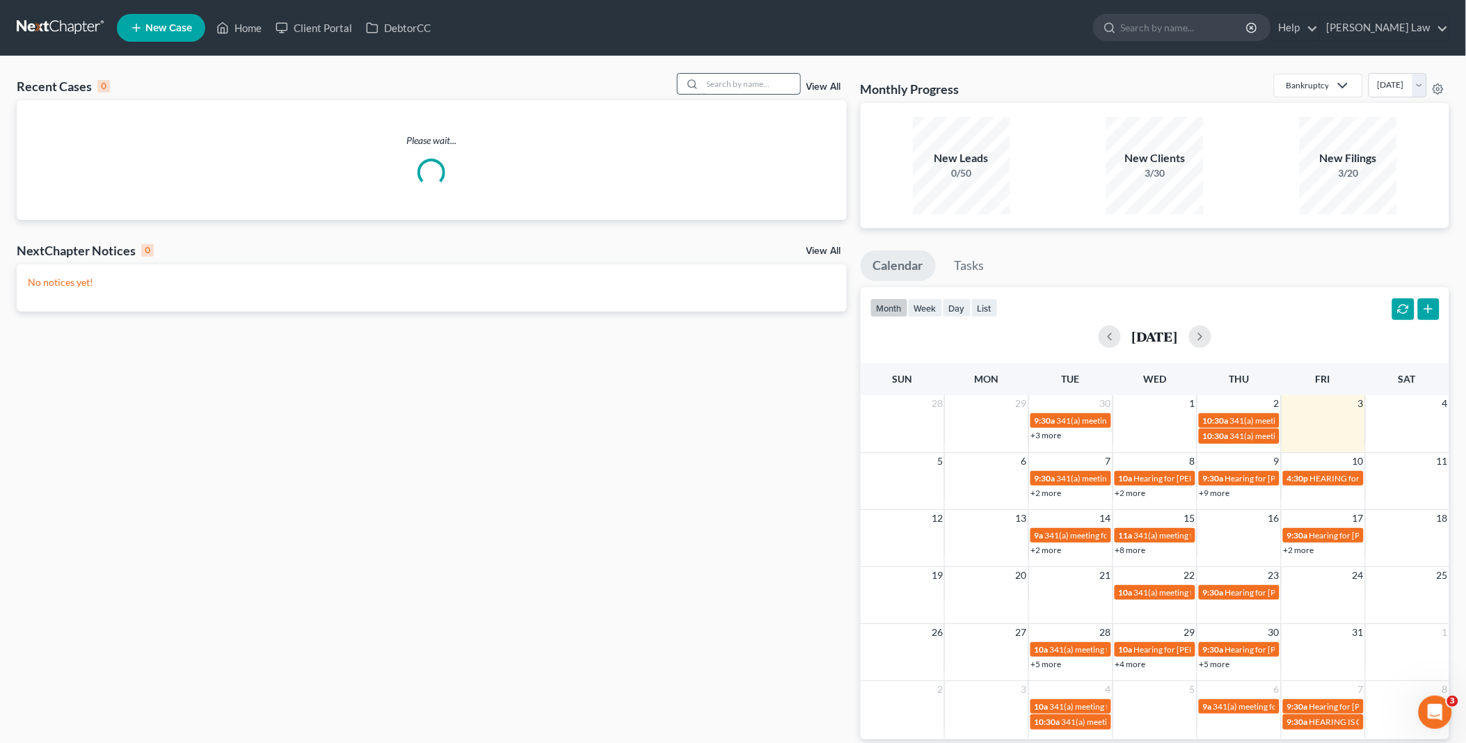
click at [725, 85] on input "search" at bounding box center [751, 84] width 97 height 20
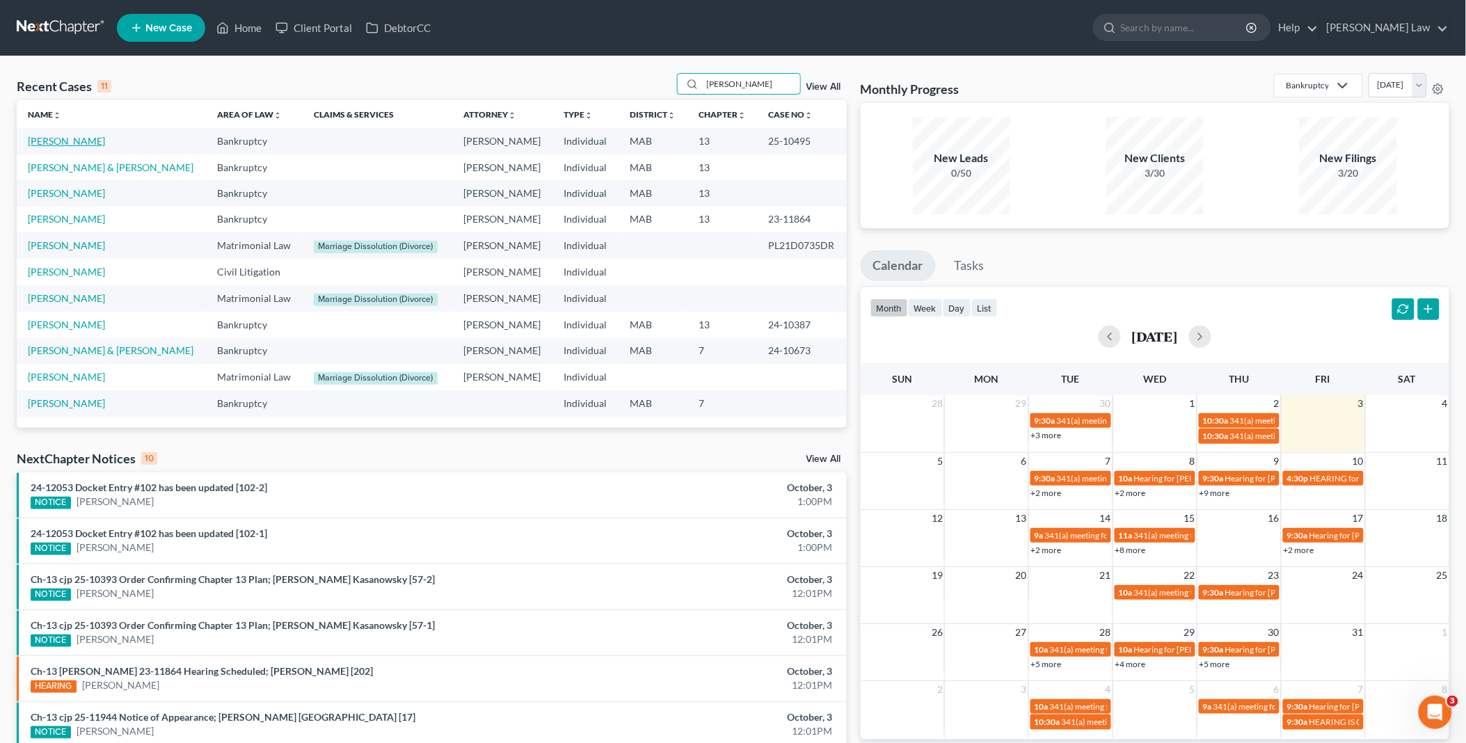
type input "[PERSON_NAME]"
click at [79, 145] on link "[PERSON_NAME]" at bounding box center [66, 141] width 77 height 12
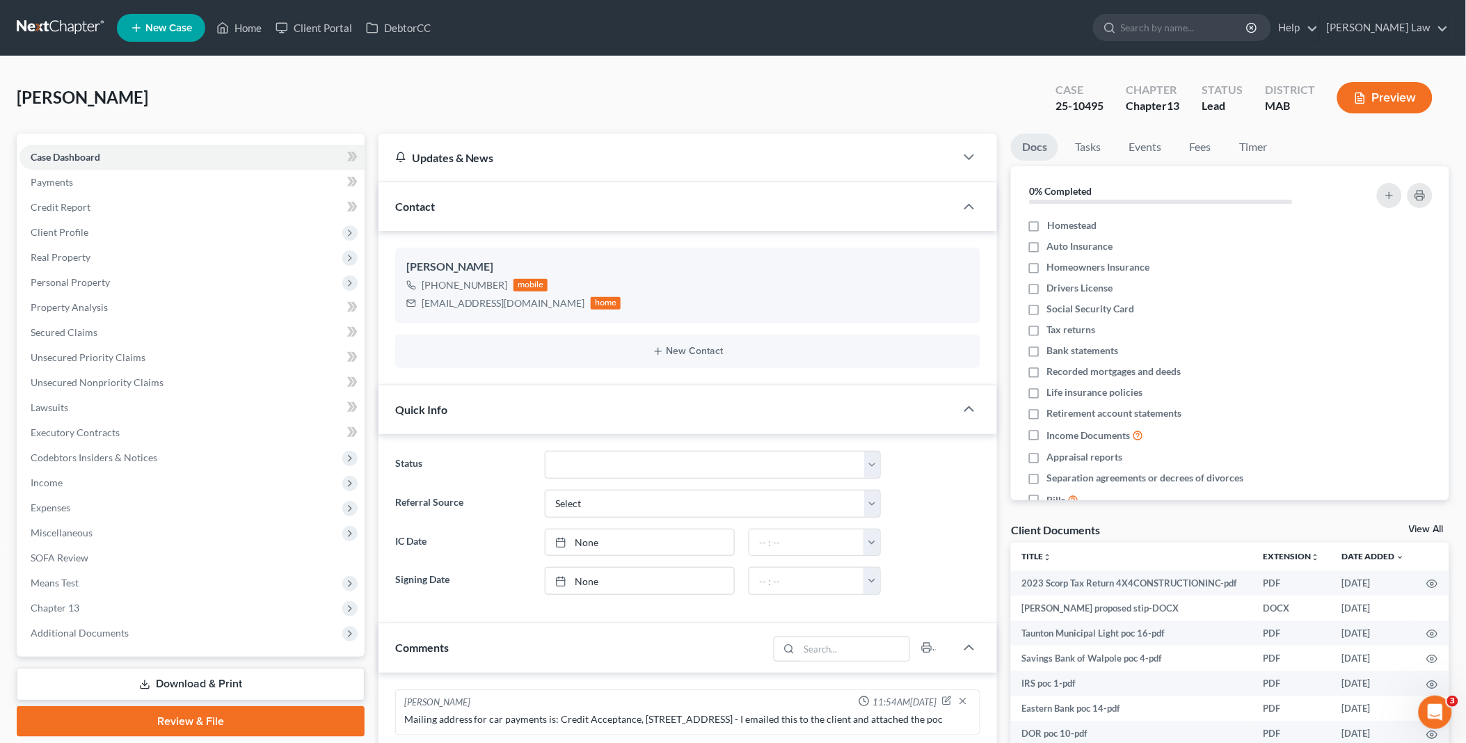
click at [1422, 526] on link "View All" at bounding box center [1426, 530] width 35 height 10
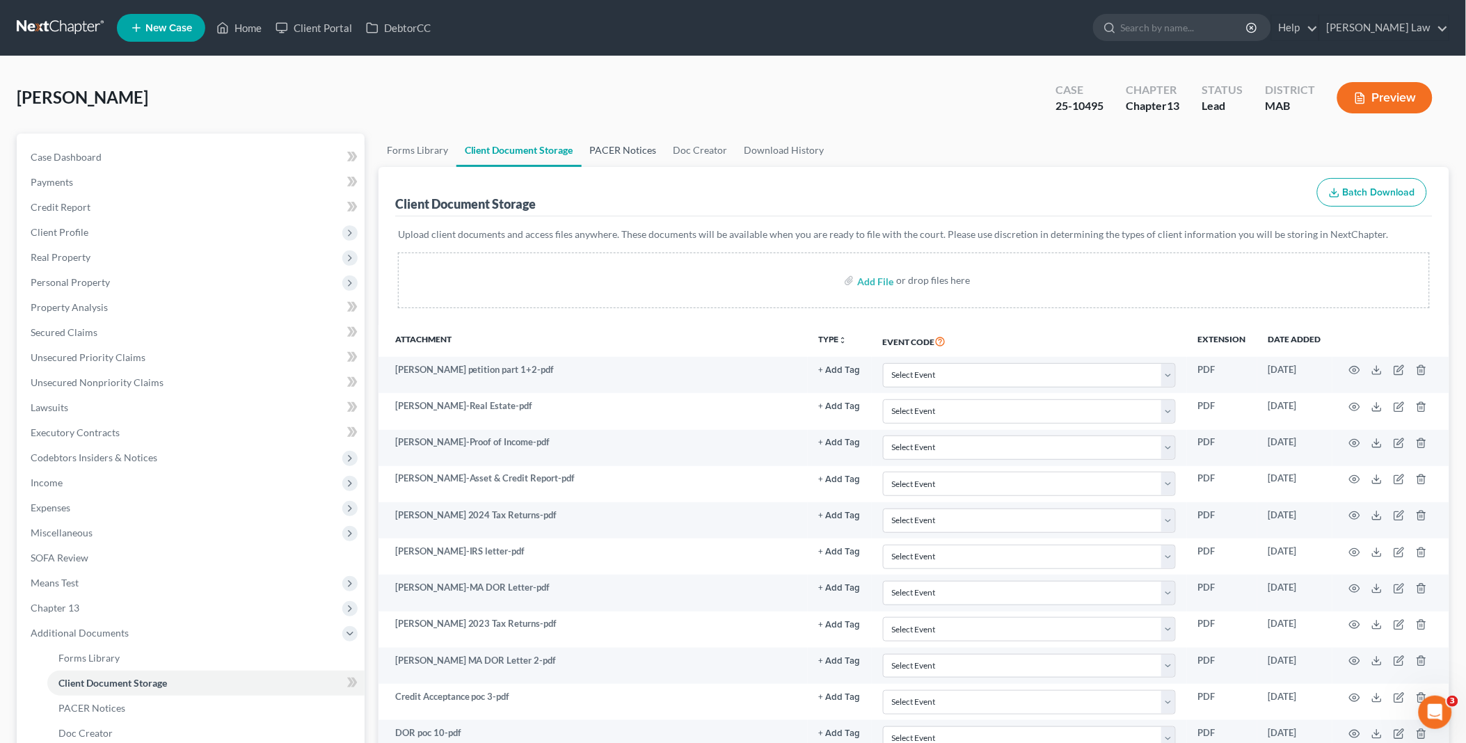
click at [636, 149] on link "PACER Notices" at bounding box center [623, 150] width 83 height 33
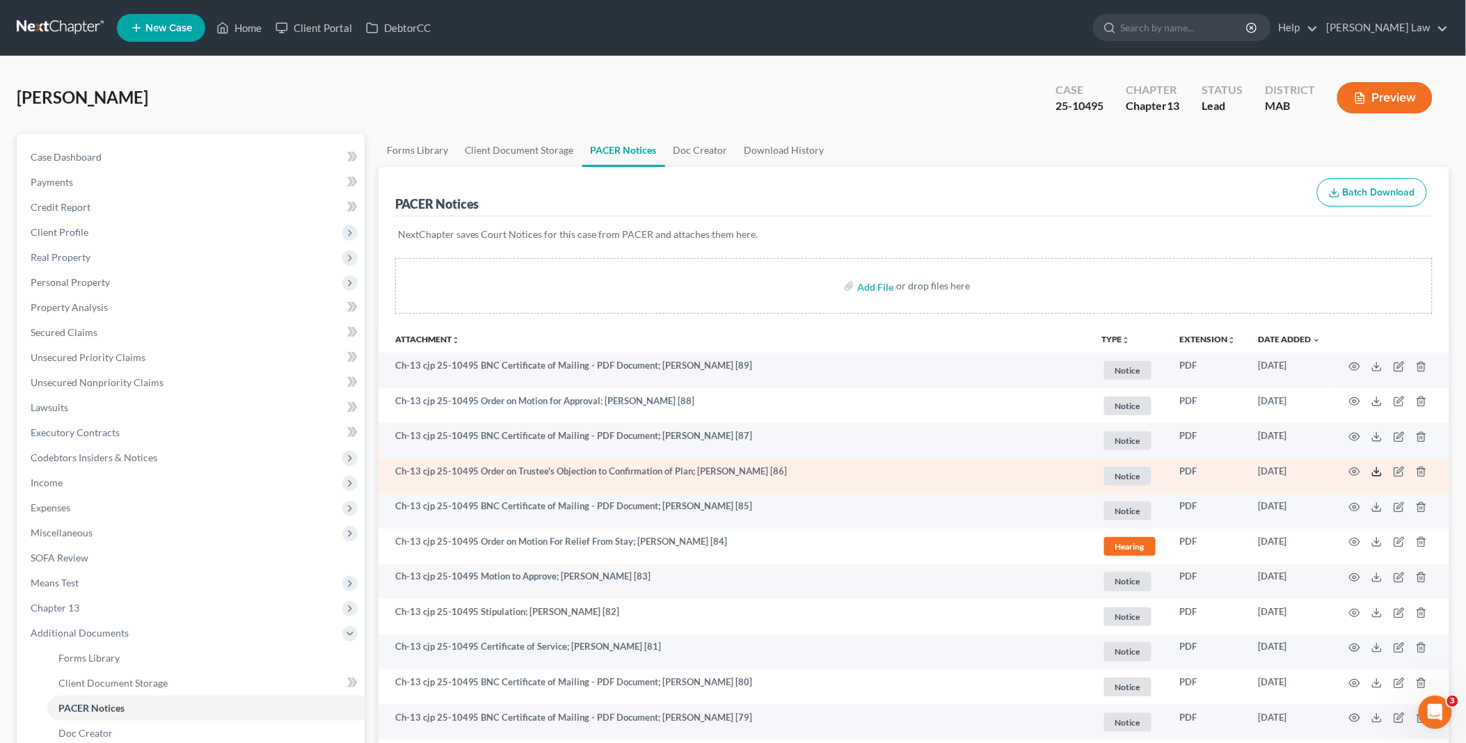
click at [1379, 473] on icon at bounding box center [1376, 471] width 11 height 11
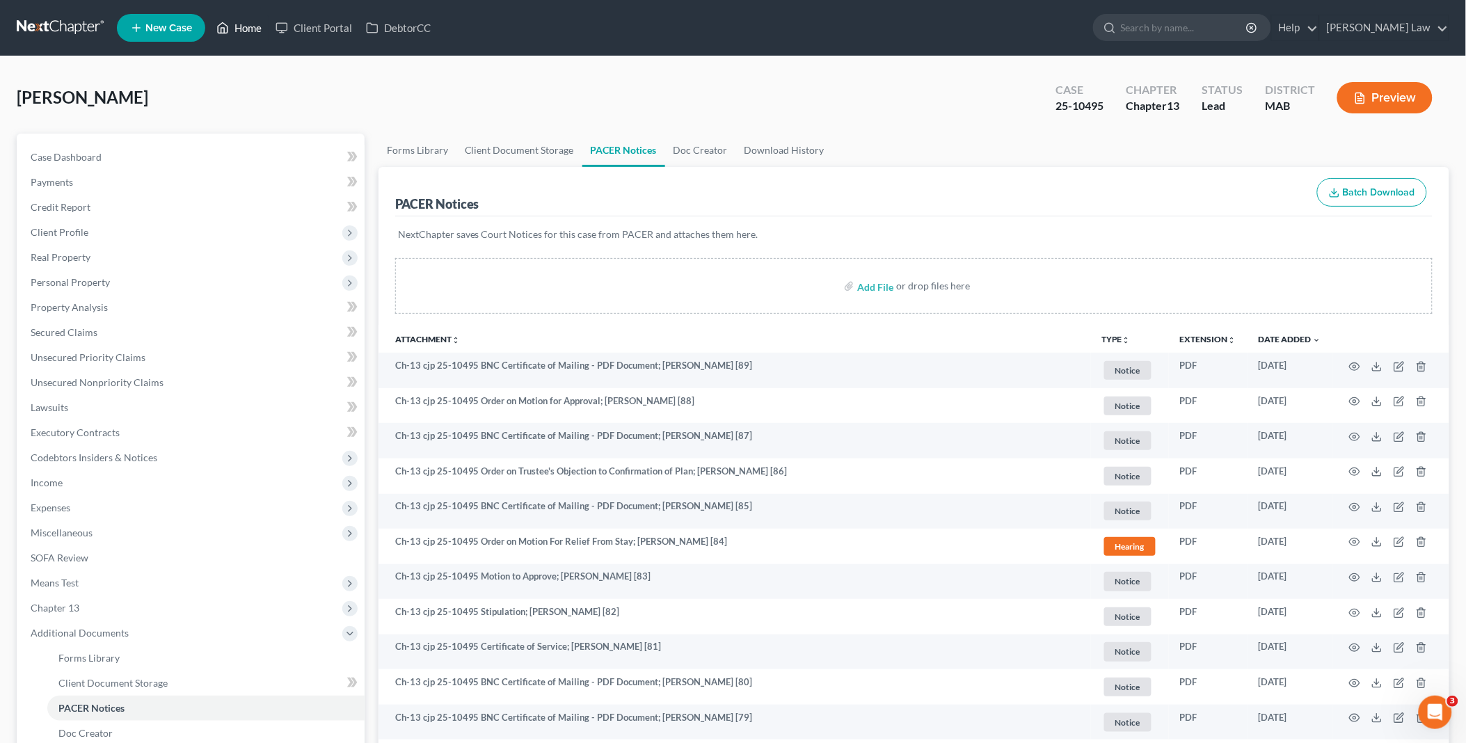
click at [248, 24] on link "Home" at bounding box center [238, 27] width 59 height 25
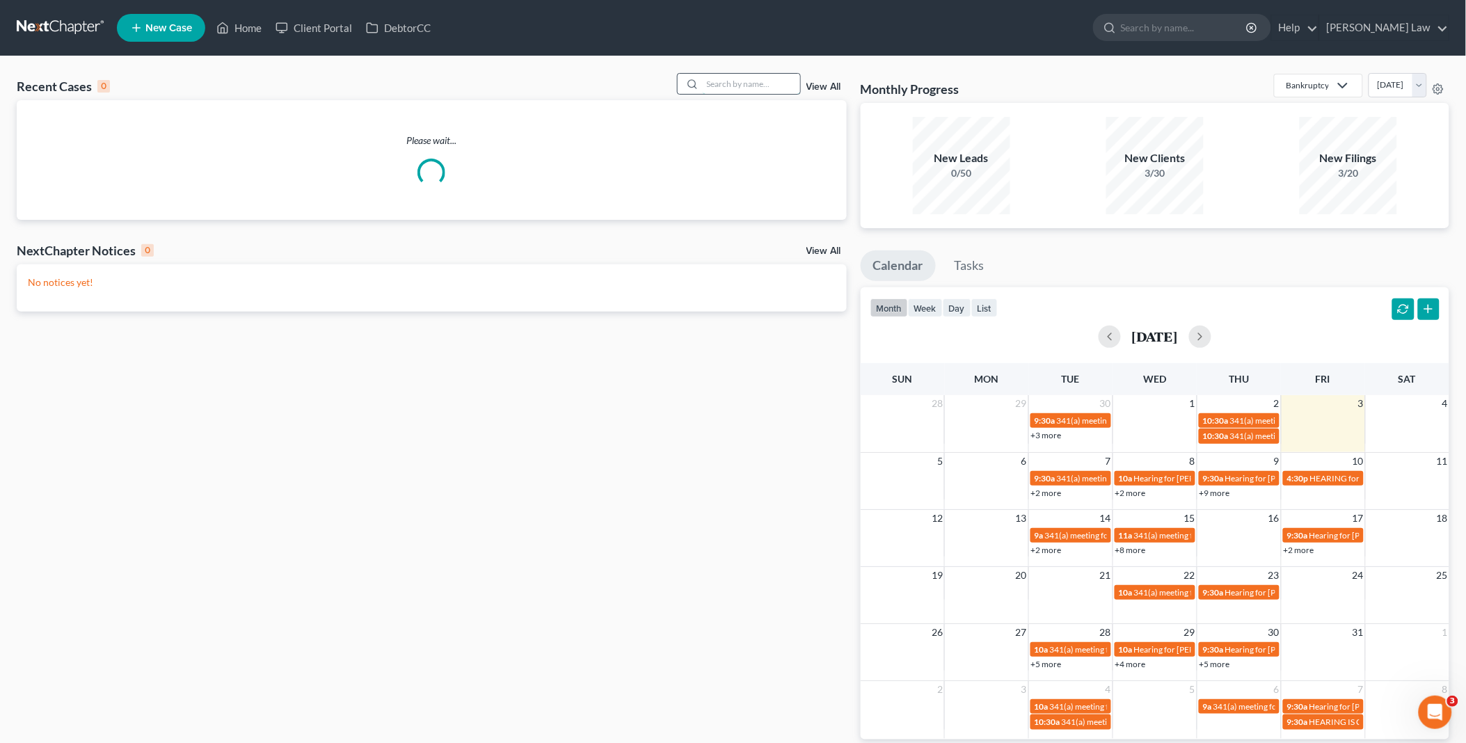
click at [741, 92] on input "search" at bounding box center [751, 84] width 97 height 20
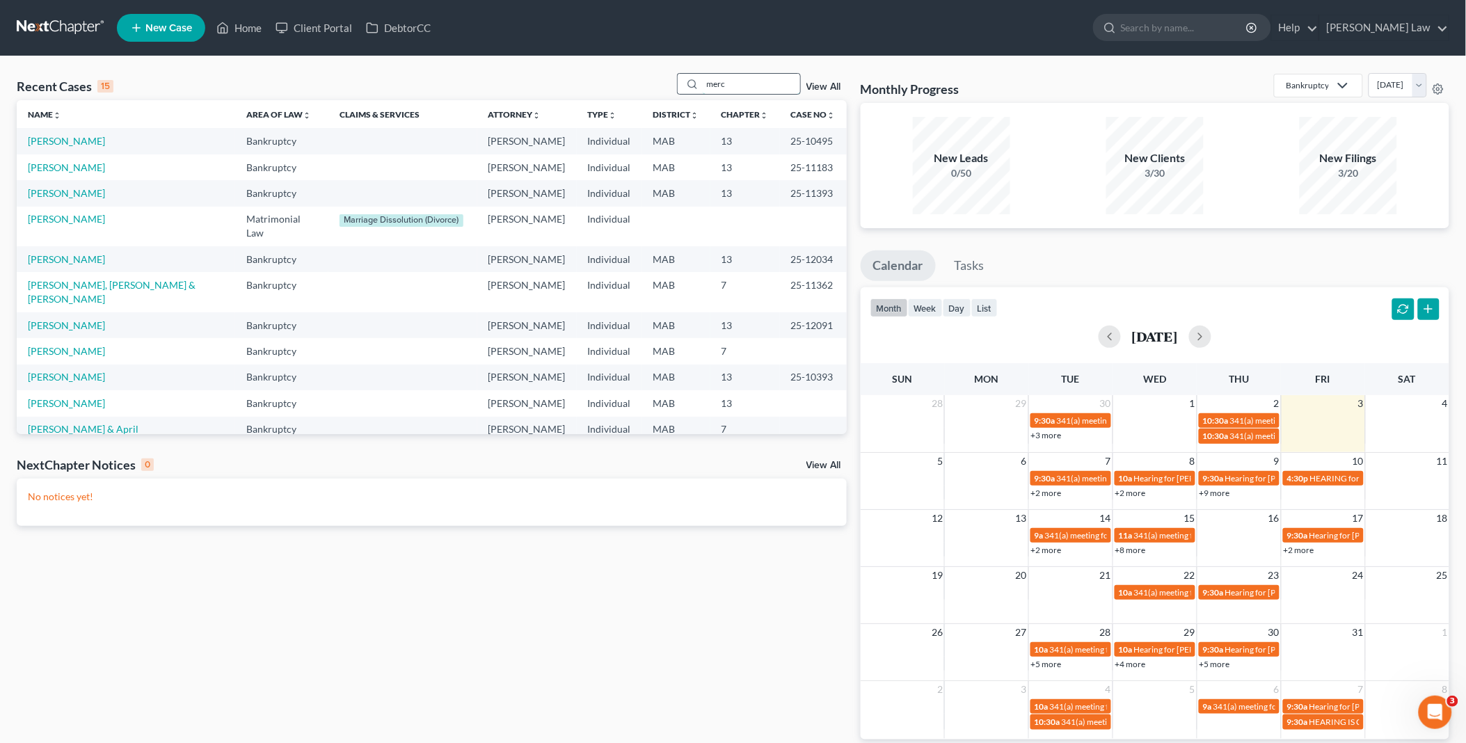
type input "merc"
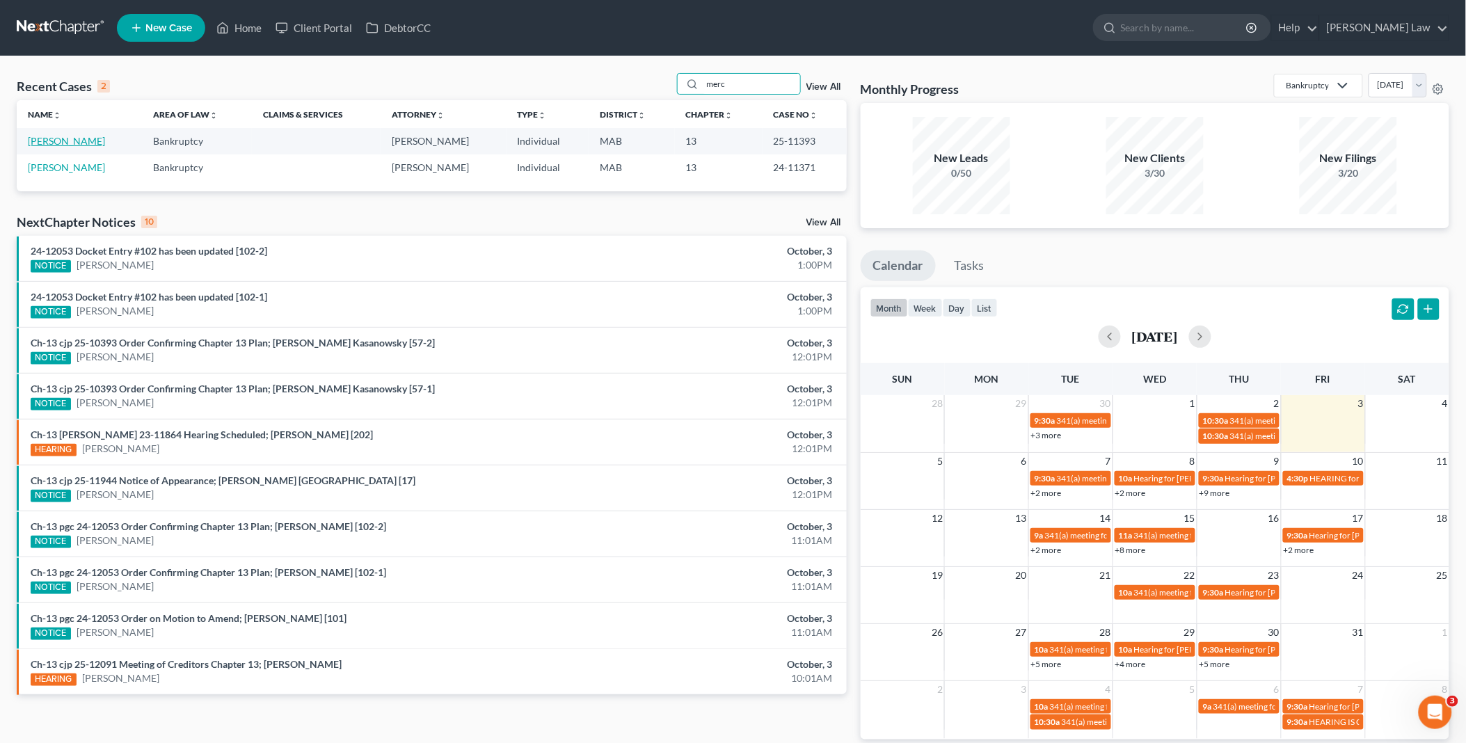
click at [67, 141] on link "[PERSON_NAME]" at bounding box center [66, 141] width 77 height 12
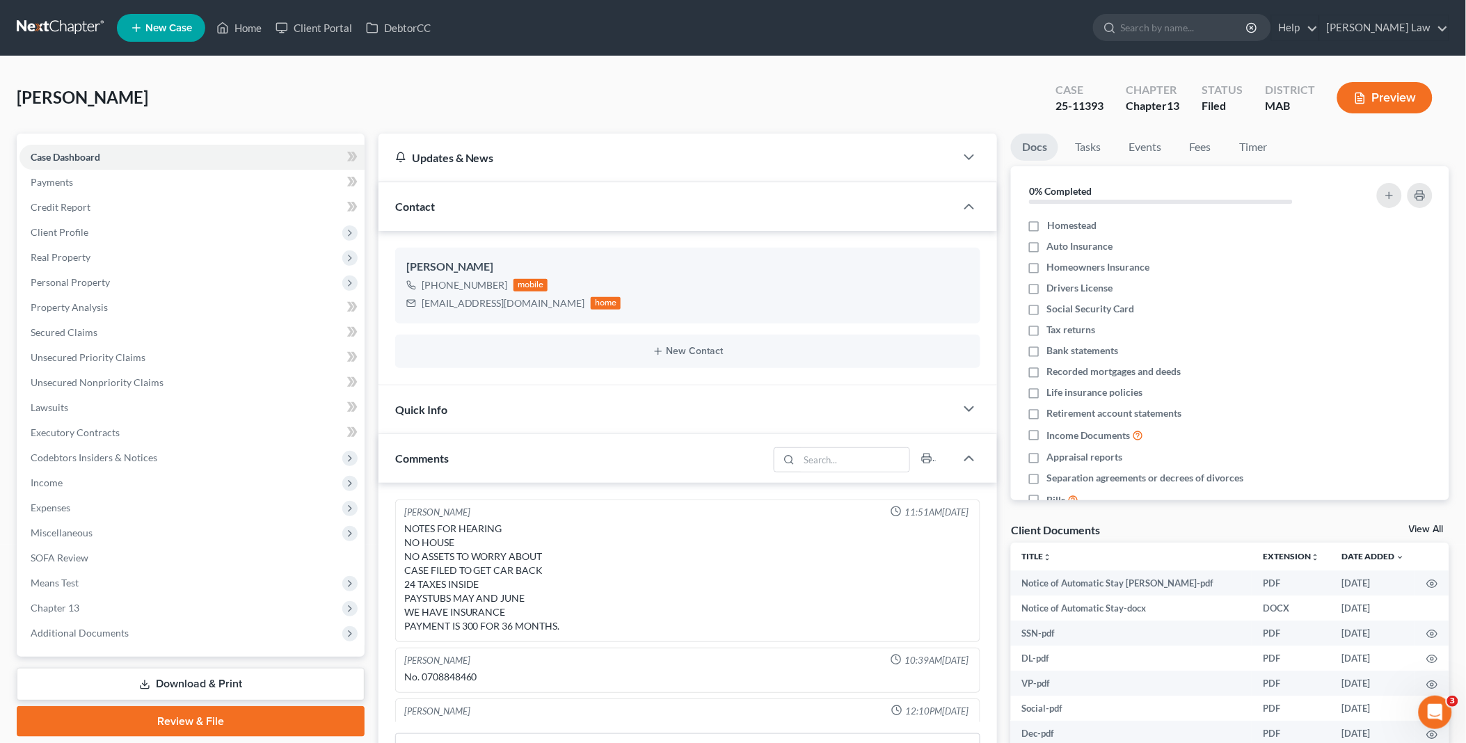
scroll to position [35, 0]
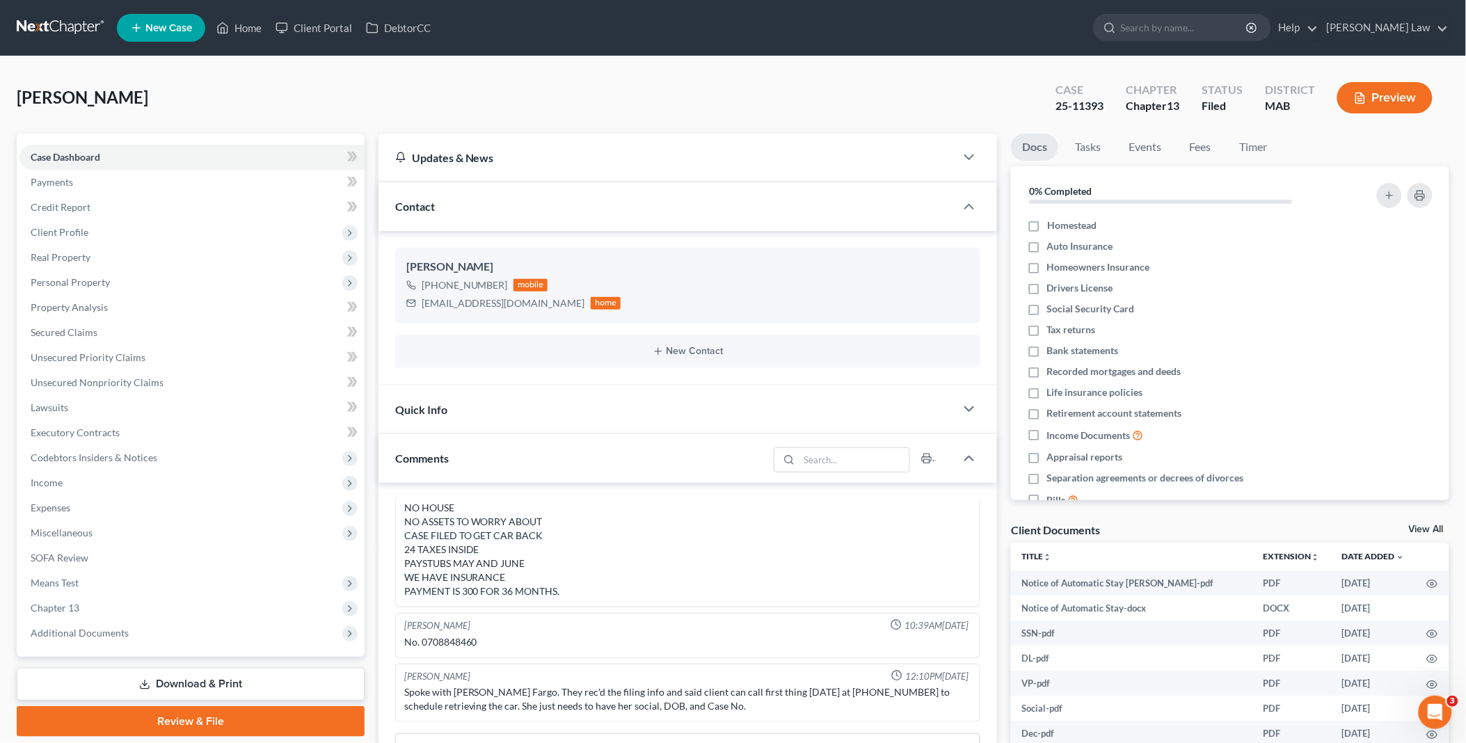
click at [1425, 525] on link "View All" at bounding box center [1426, 530] width 35 height 10
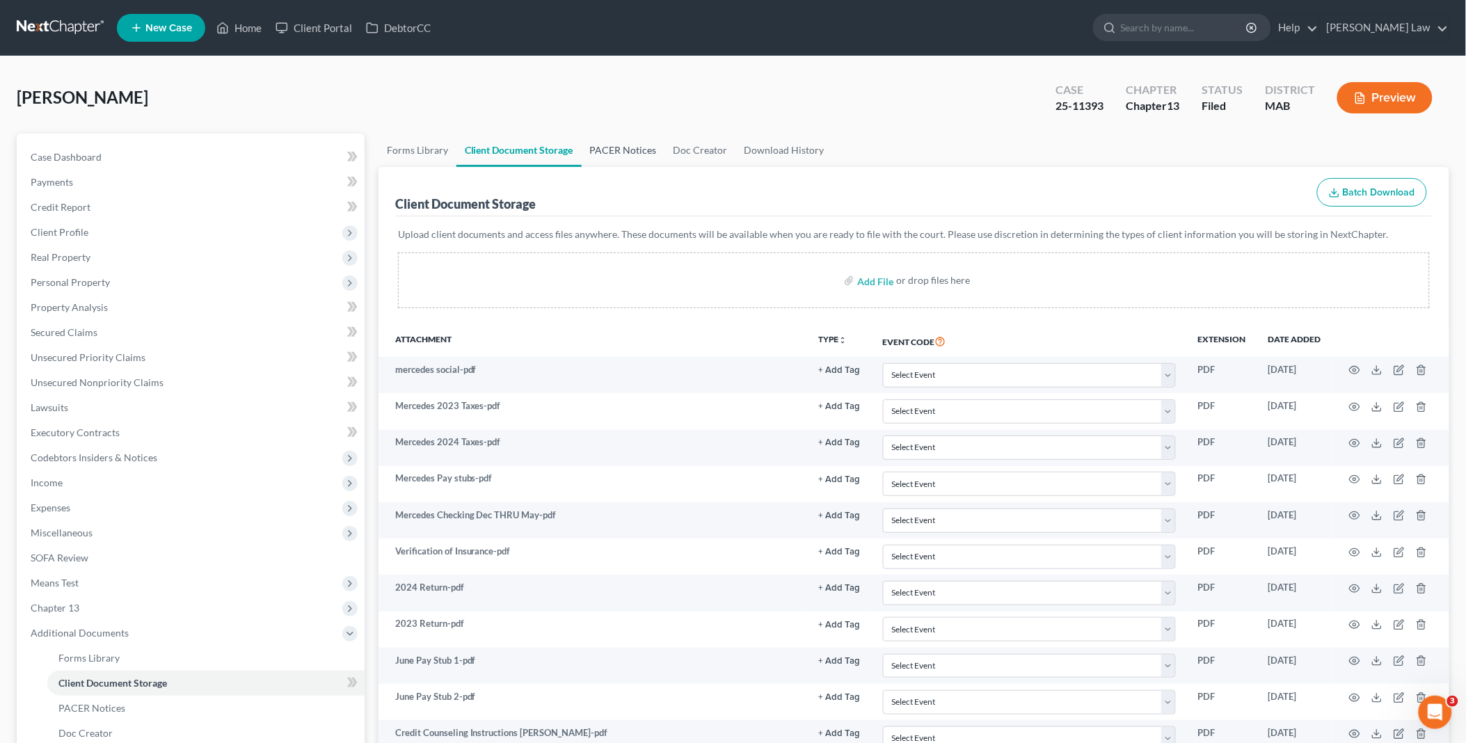
click at [632, 150] on link "PACER Notices" at bounding box center [623, 150] width 83 height 33
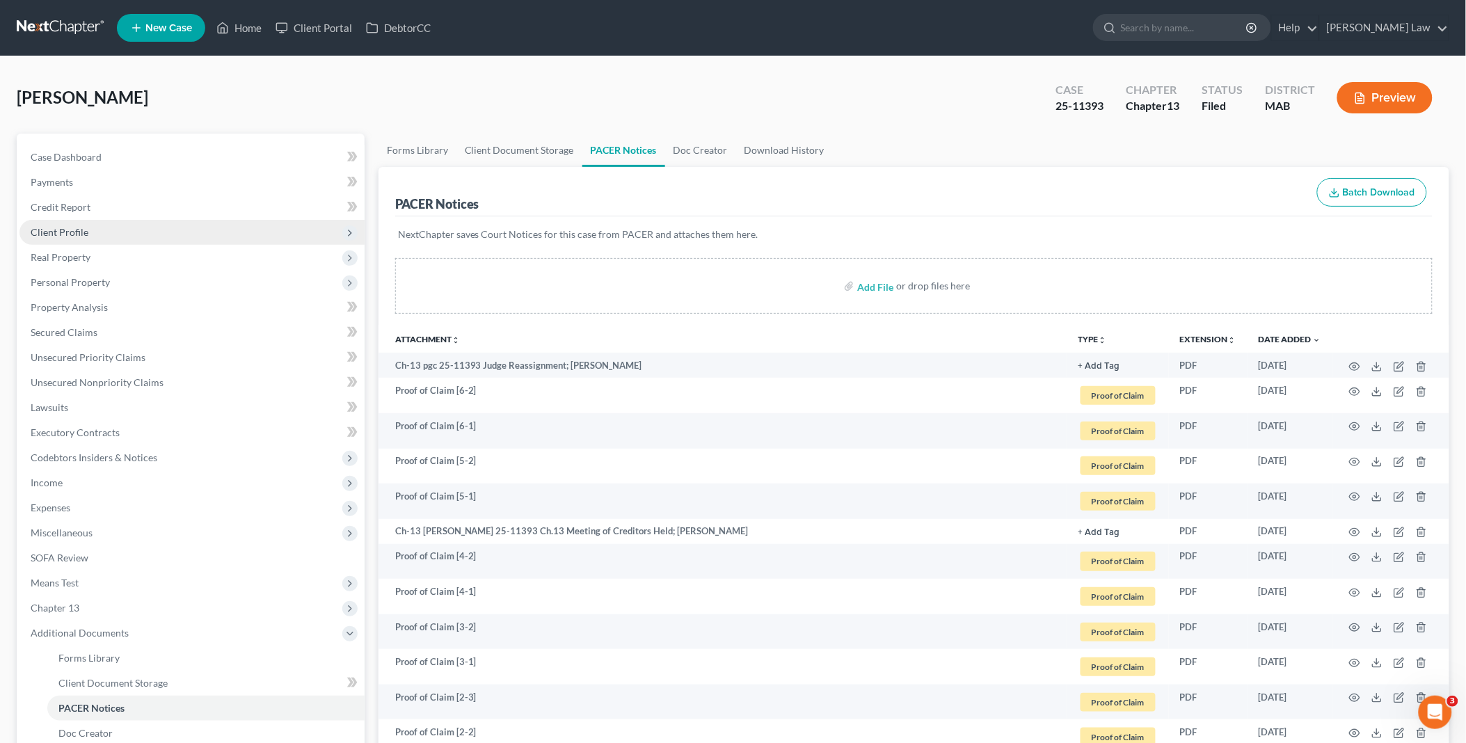
click at [65, 224] on span "Client Profile" at bounding box center [191, 232] width 345 height 25
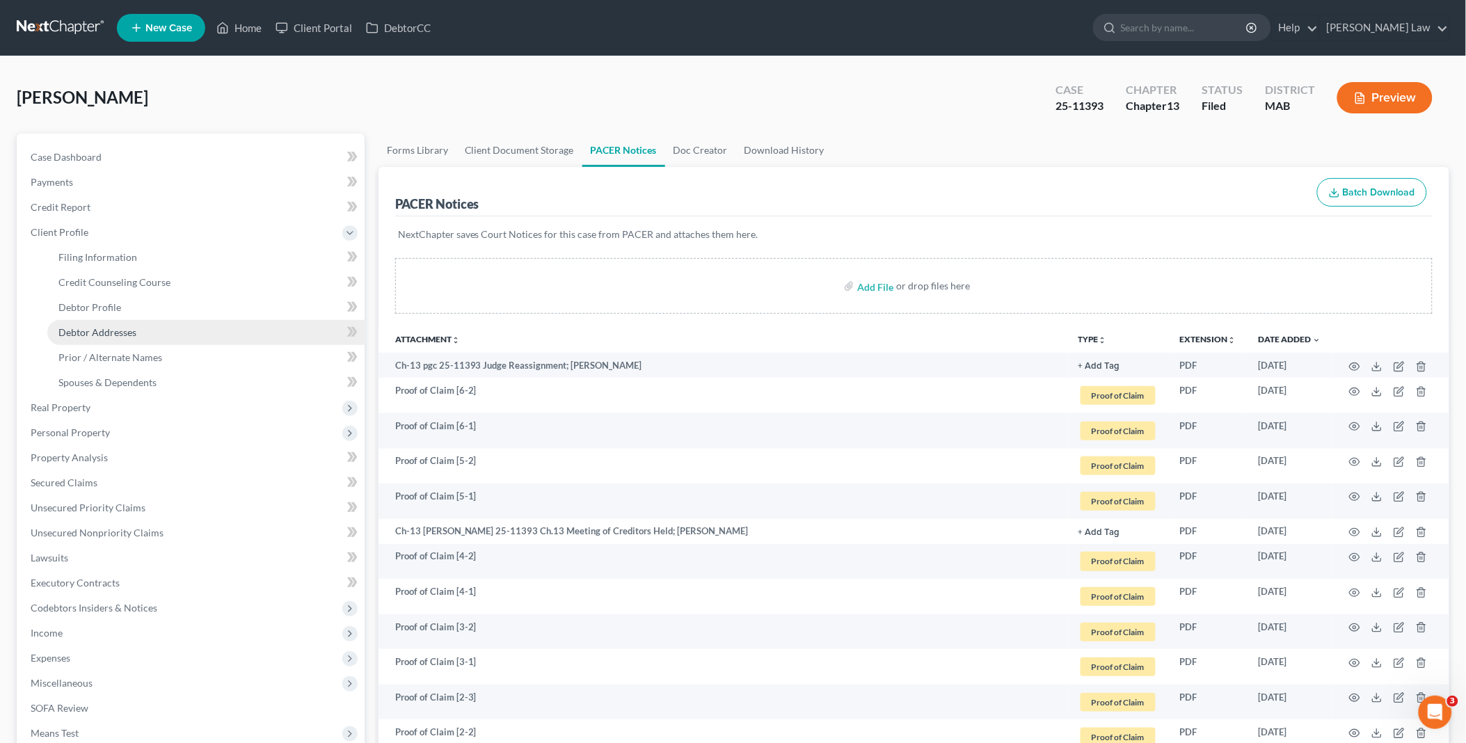
click at [123, 327] on span "Debtor Addresses" at bounding box center [97, 332] width 78 height 12
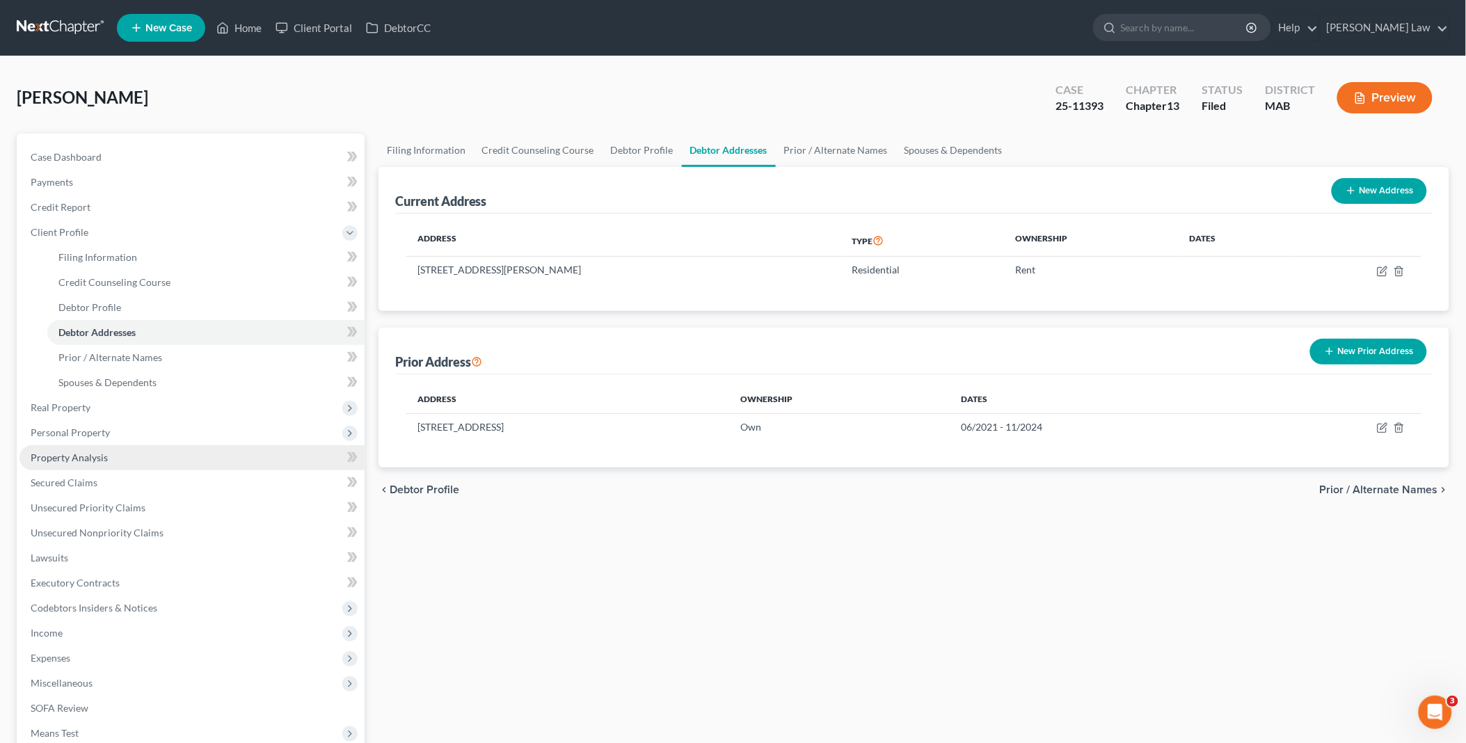
click at [102, 452] on span "Property Analysis" at bounding box center [69, 458] width 77 height 12
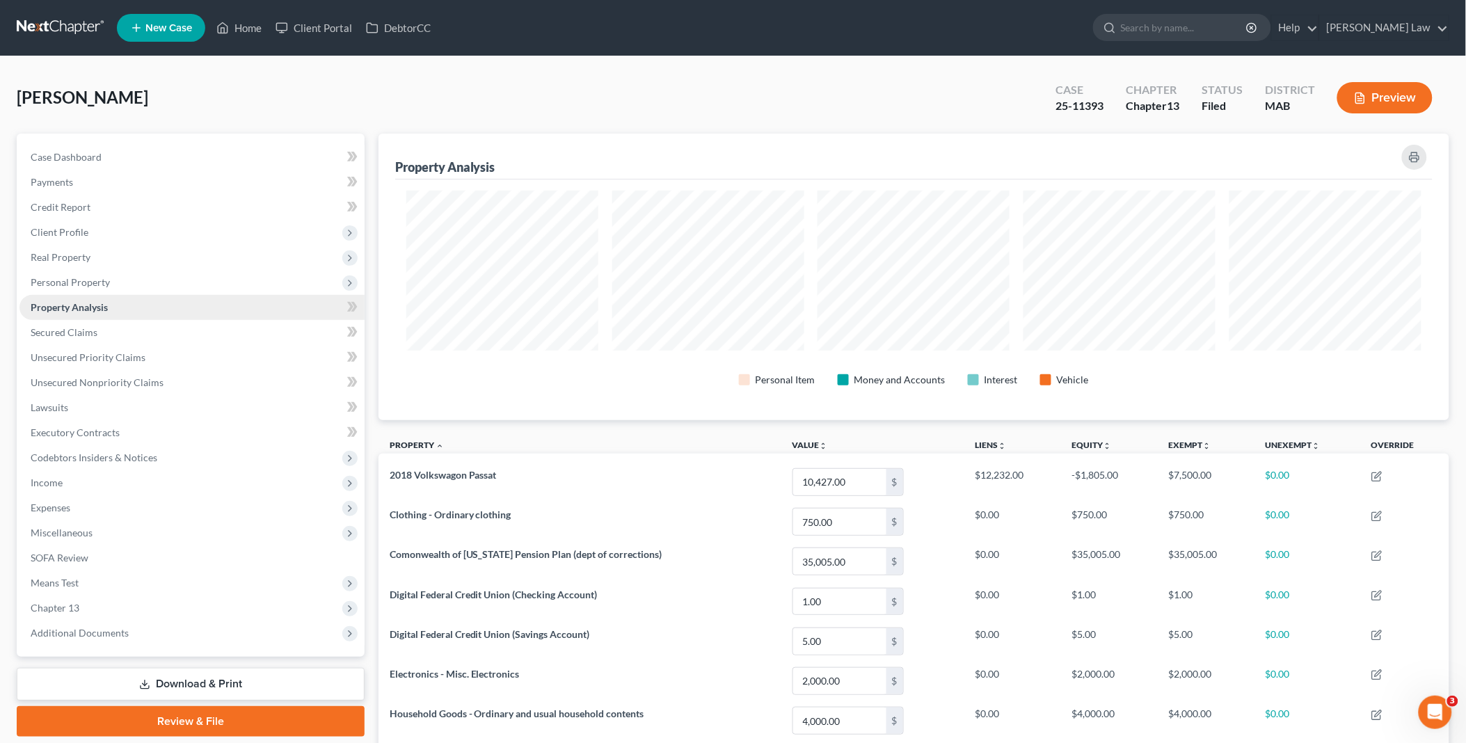
scroll to position [287, 1072]
